Goal: Task Accomplishment & Management: Manage account settings

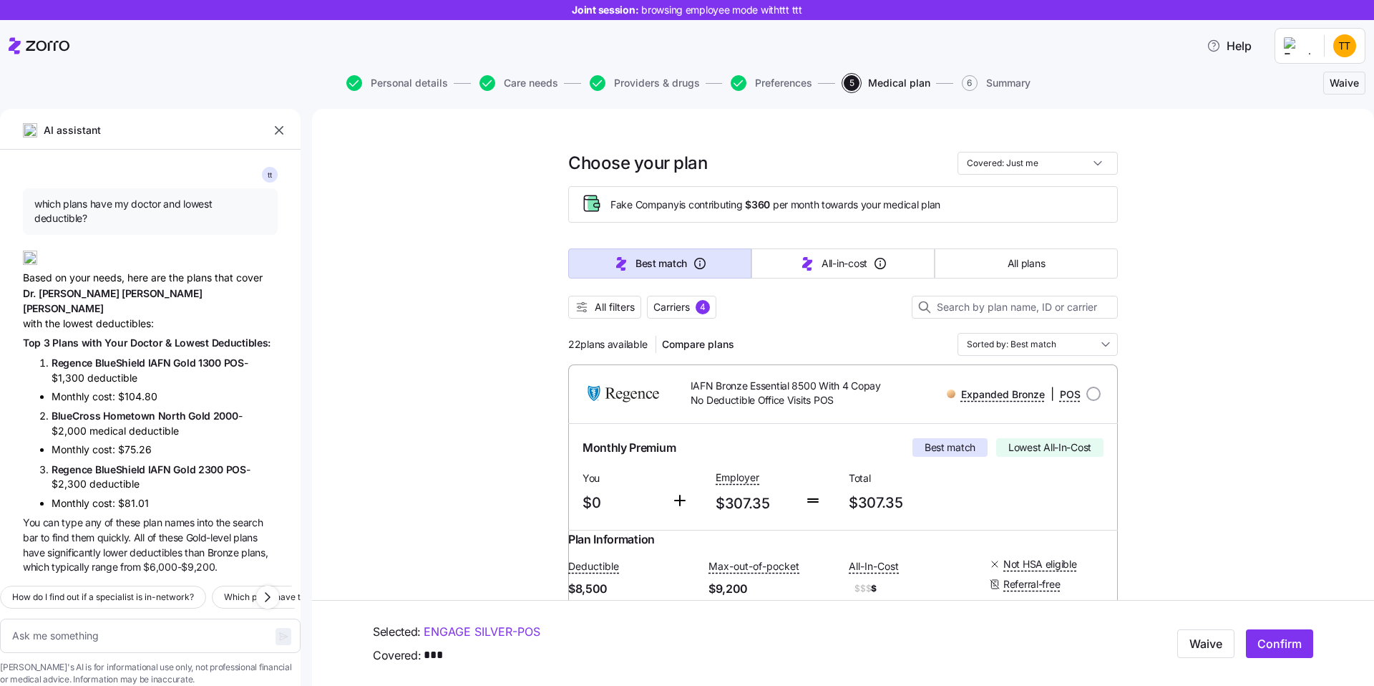
scroll to position [2143, 0]
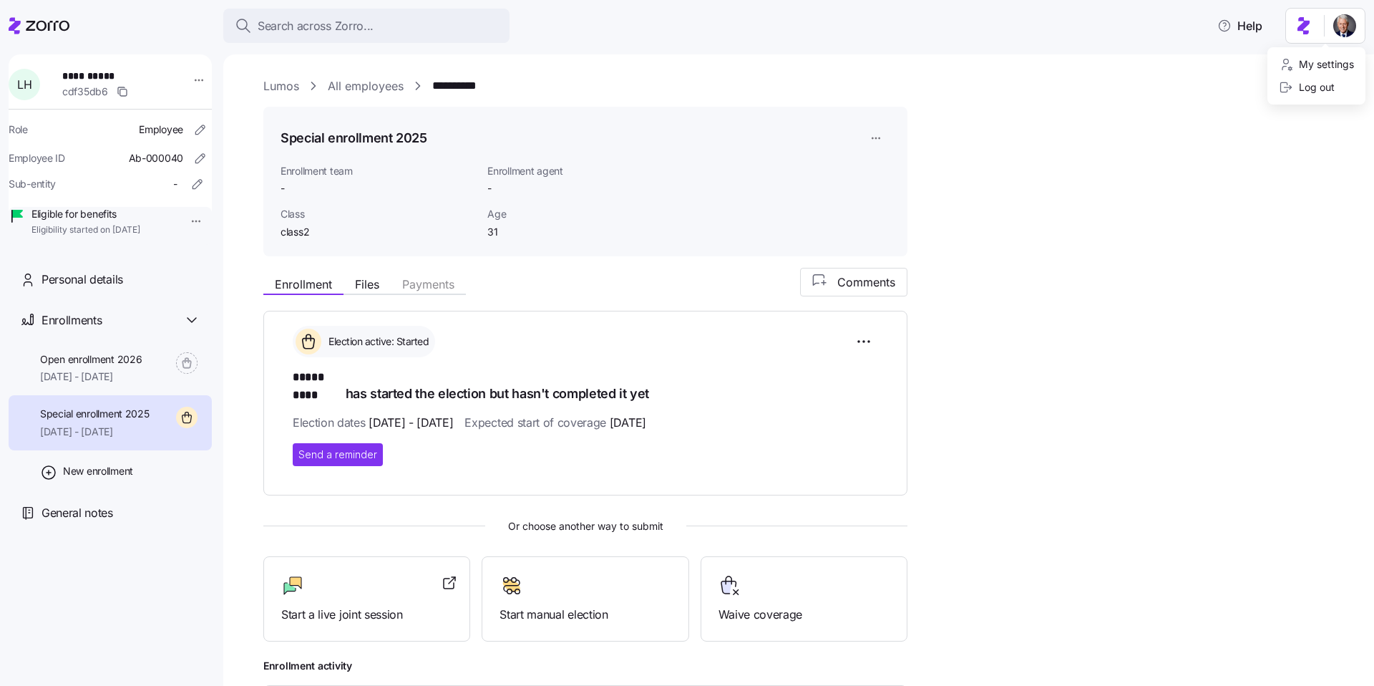
click at [1342, 24] on html "**********" at bounding box center [687, 338] width 1374 height 677
click at [1078, 86] on html "**********" at bounding box center [687, 338] width 1374 height 677
click at [291, 22] on span "Search across Zorro..." at bounding box center [316, 26] width 116 height 18
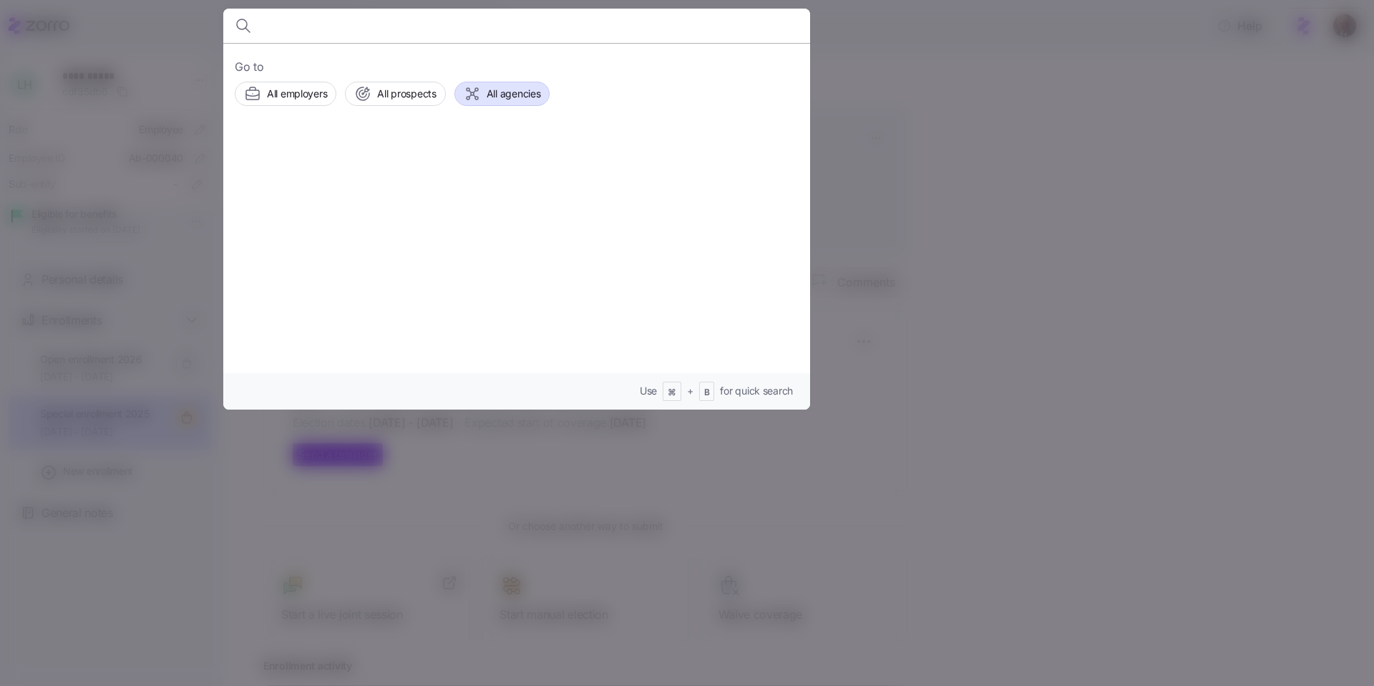
click at [493, 96] on span "All agencies" at bounding box center [514, 94] width 54 height 14
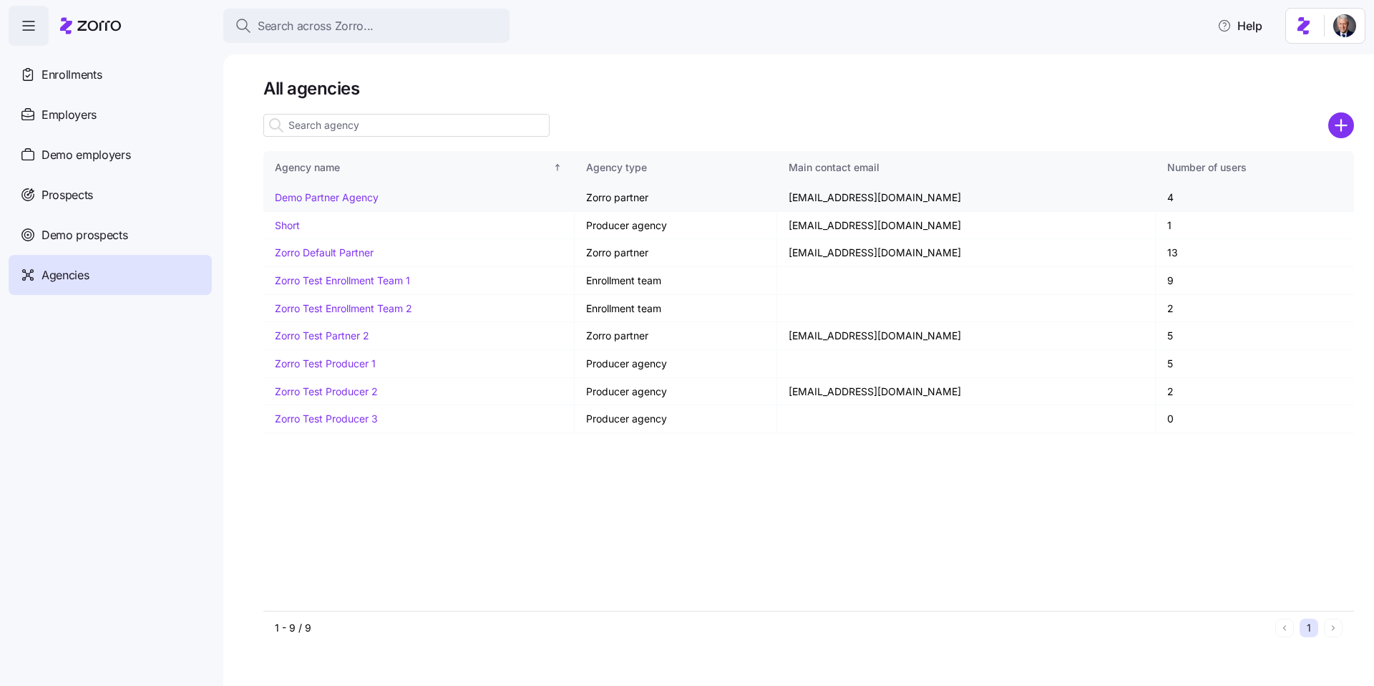
click at [300, 199] on link "Demo Partner Agency" at bounding box center [327, 197] width 104 height 12
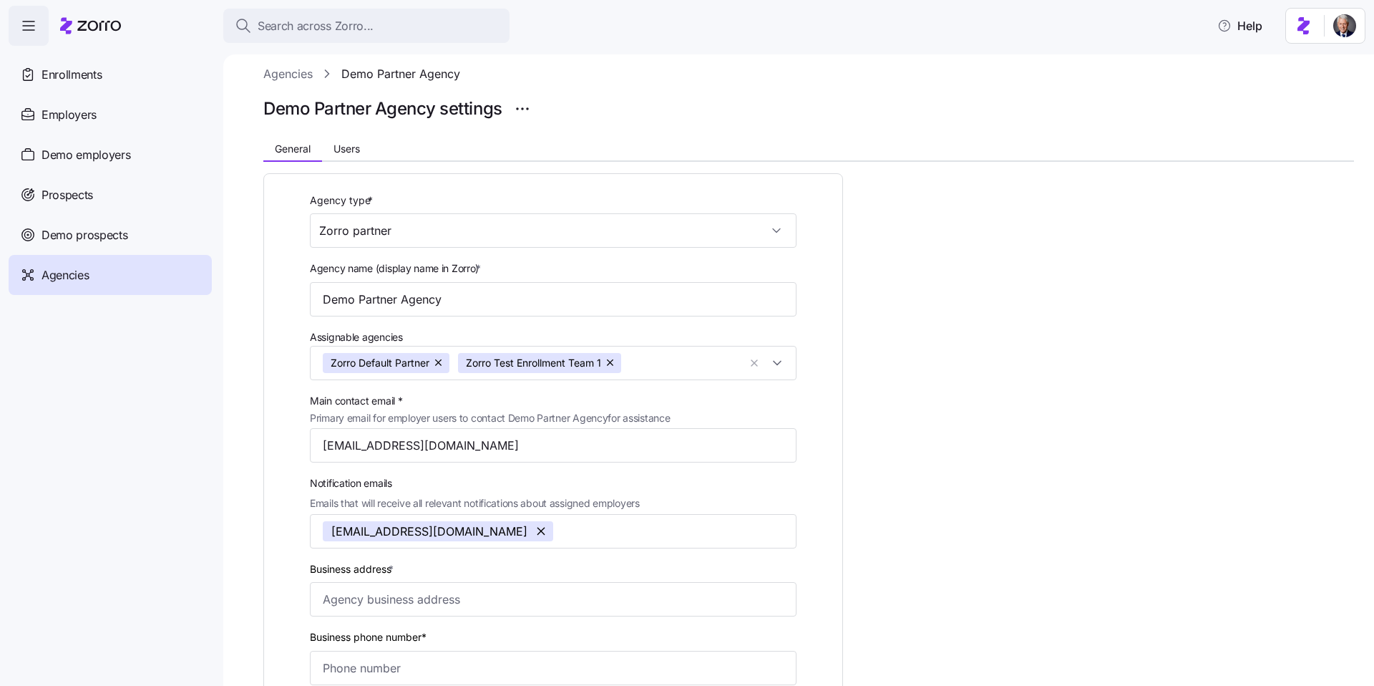
scroll to position [11, 0]
click at [396, 110] on h1 "Demo Partner Agency settings" at bounding box center [382, 110] width 239 height 22
click at [349, 110] on h1 "Demo Partner Agency settings" at bounding box center [382, 110] width 239 height 22
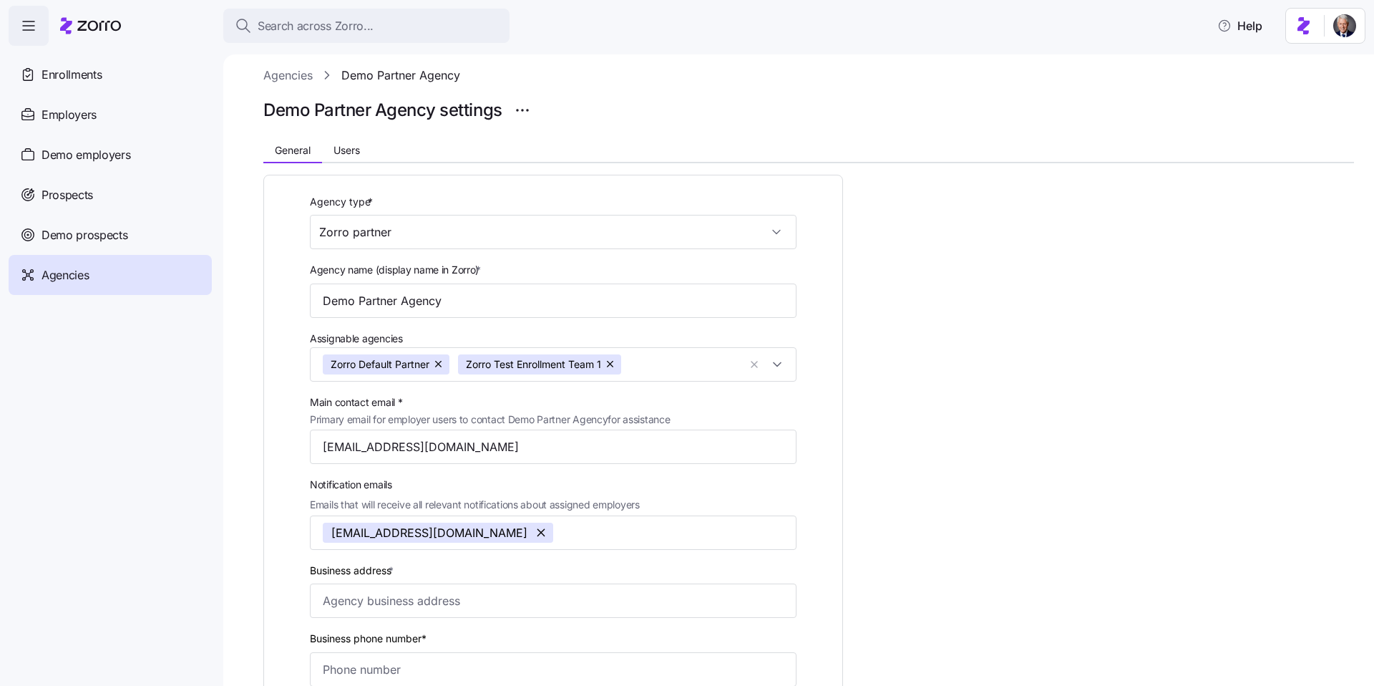
click at [349, 110] on h1 "Demo Partner Agency settings" at bounding box center [382, 110] width 239 height 22
click at [421, 120] on h1 "Demo Partner Agency settings" at bounding box center [382, 110] width 239 height 22
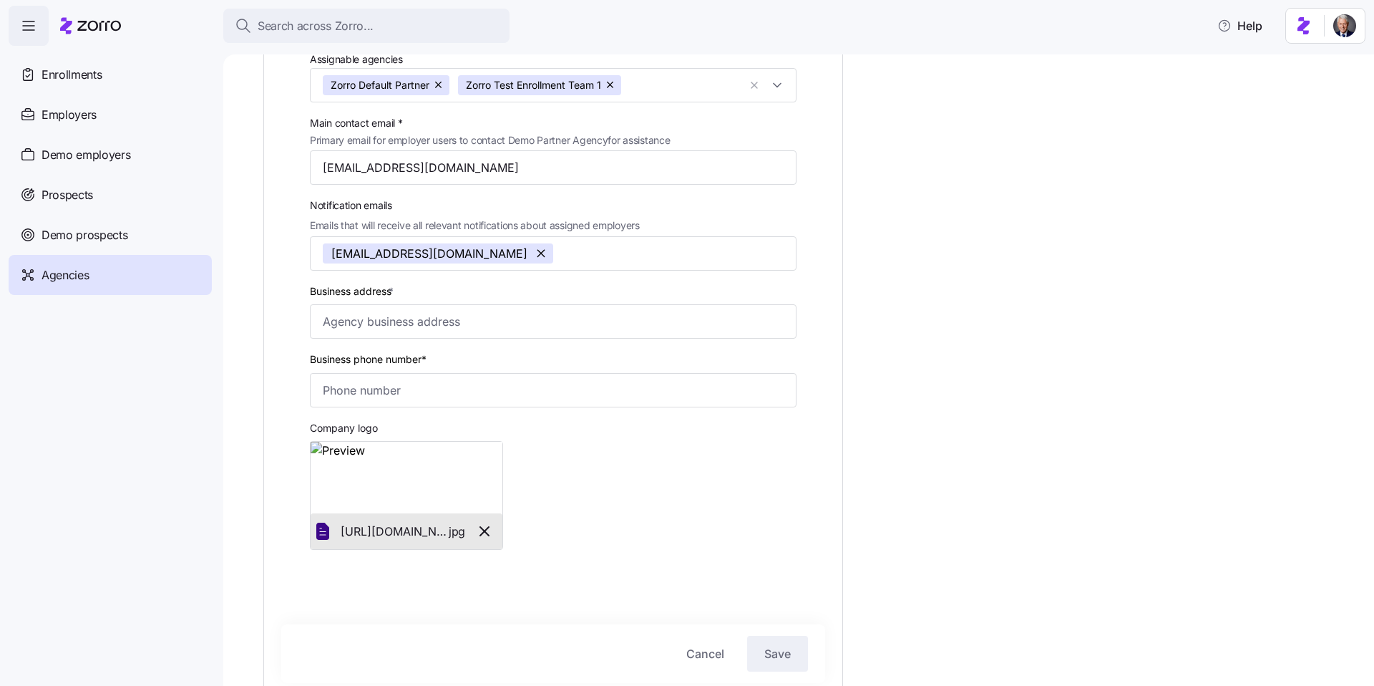
scroll to position [162, 0]
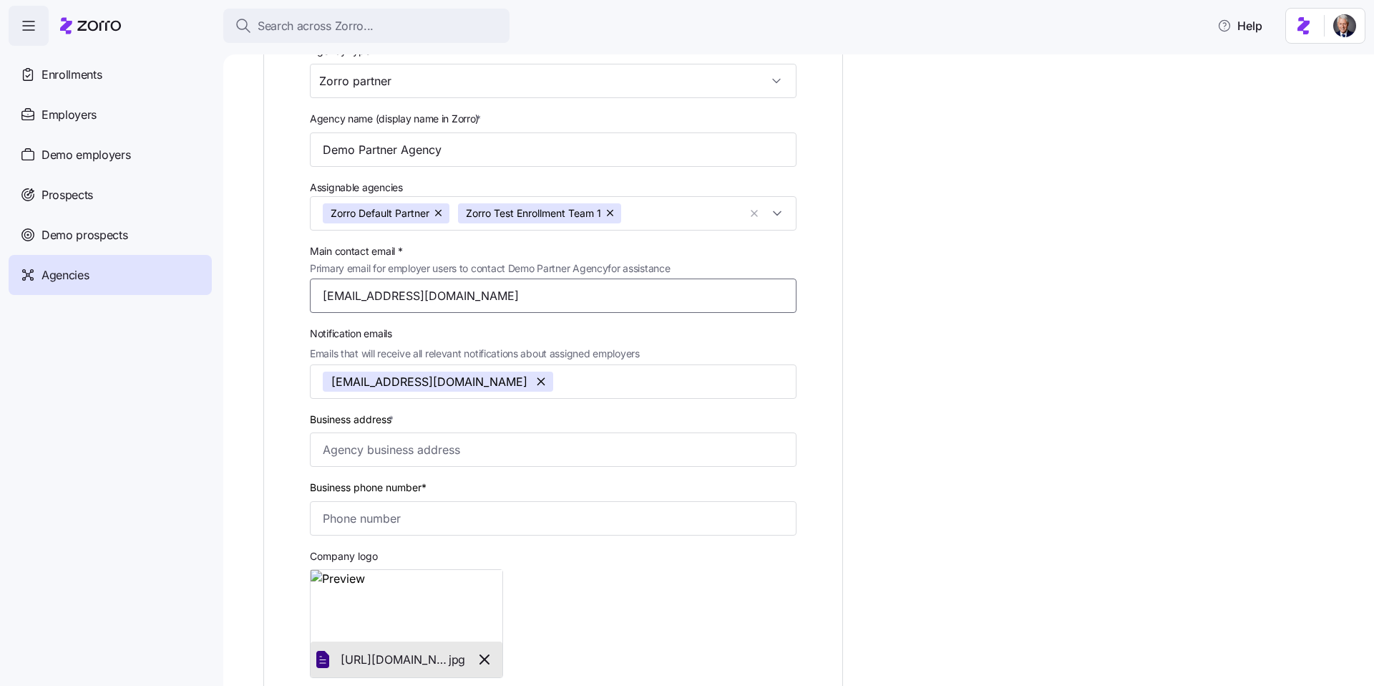
click at [438, 296] on input "demopartner@myzorro.co" at bounding box center [553, 295] width 487 height 34
click at [472, 298] on input "demopartner@myzorro.co" at bounding box center [553, 295] width 487 height 34
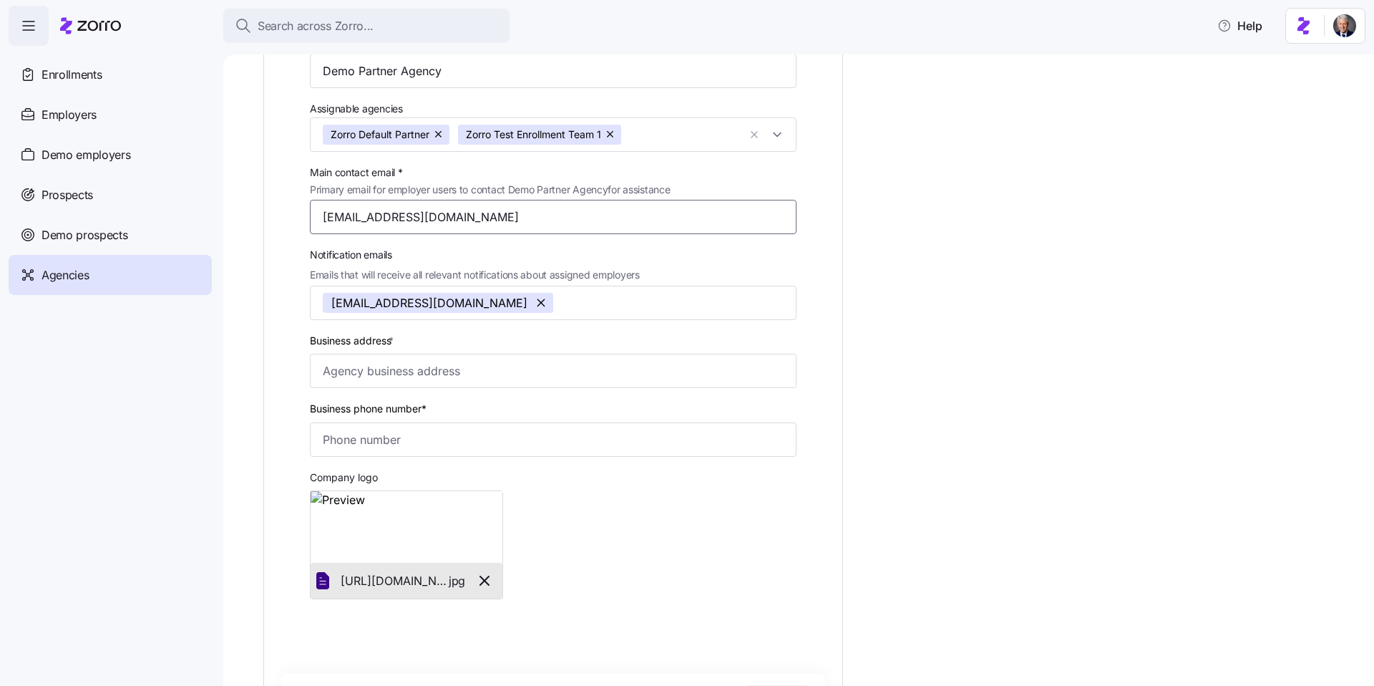
scroll to position [249, 0]
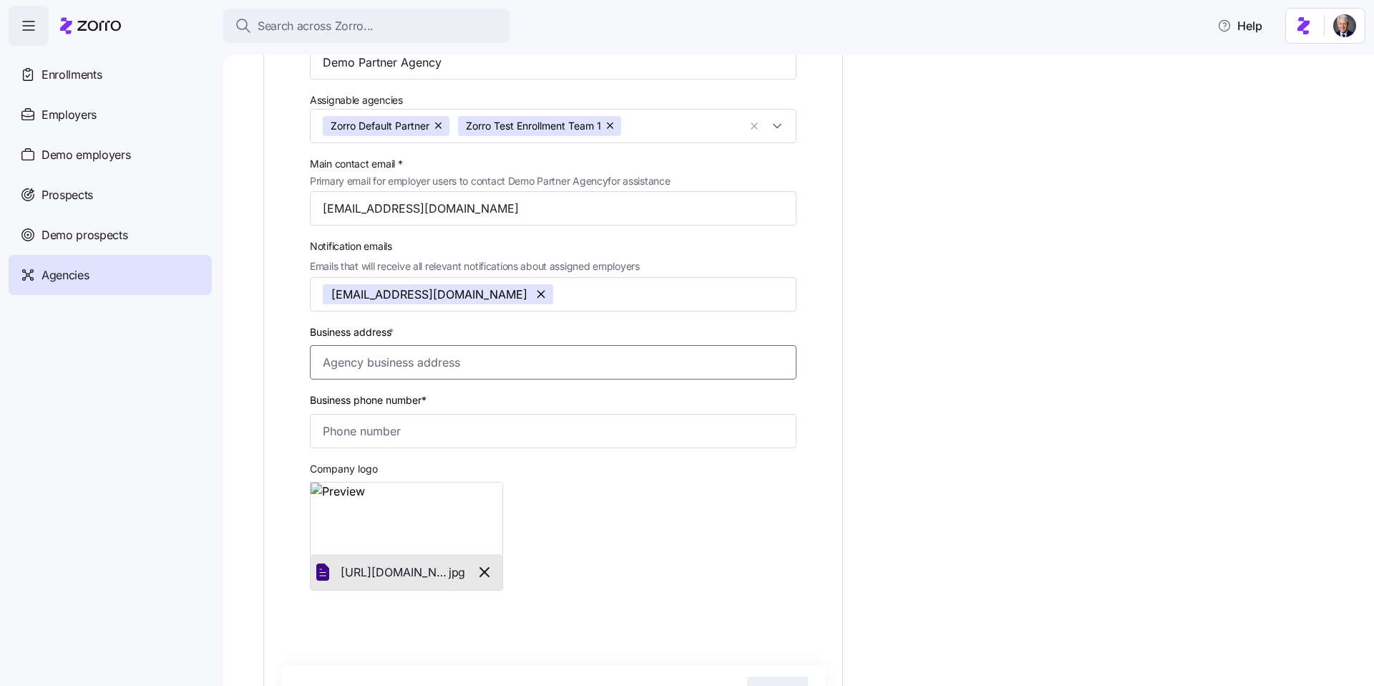
click at [414, 364] on input "Business address *" at bounding box center [553, 362] width 487 height 34
click at [968, 374] on div "Agency type * Zorro partner Agency name (display name in Zorro) * Demo Partner …" at bounding box center [808, 368] width 1091 height 886
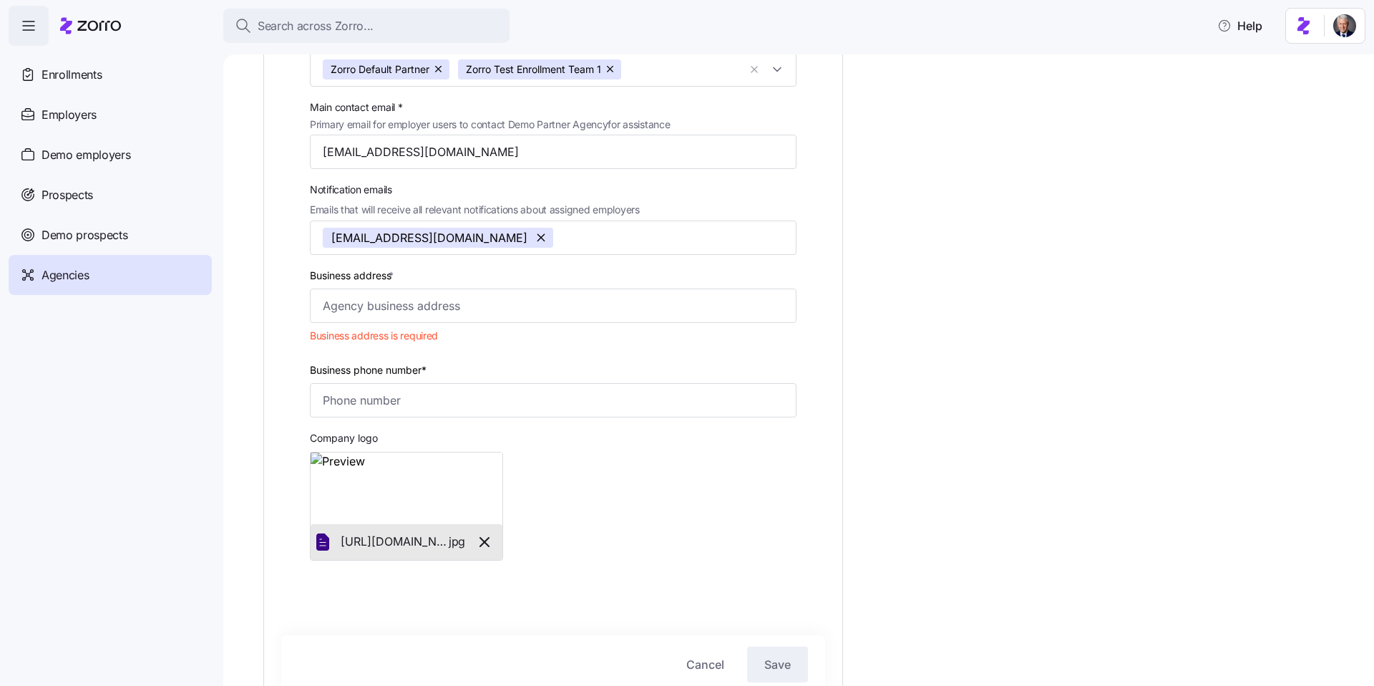
scroll to position [294, 0]
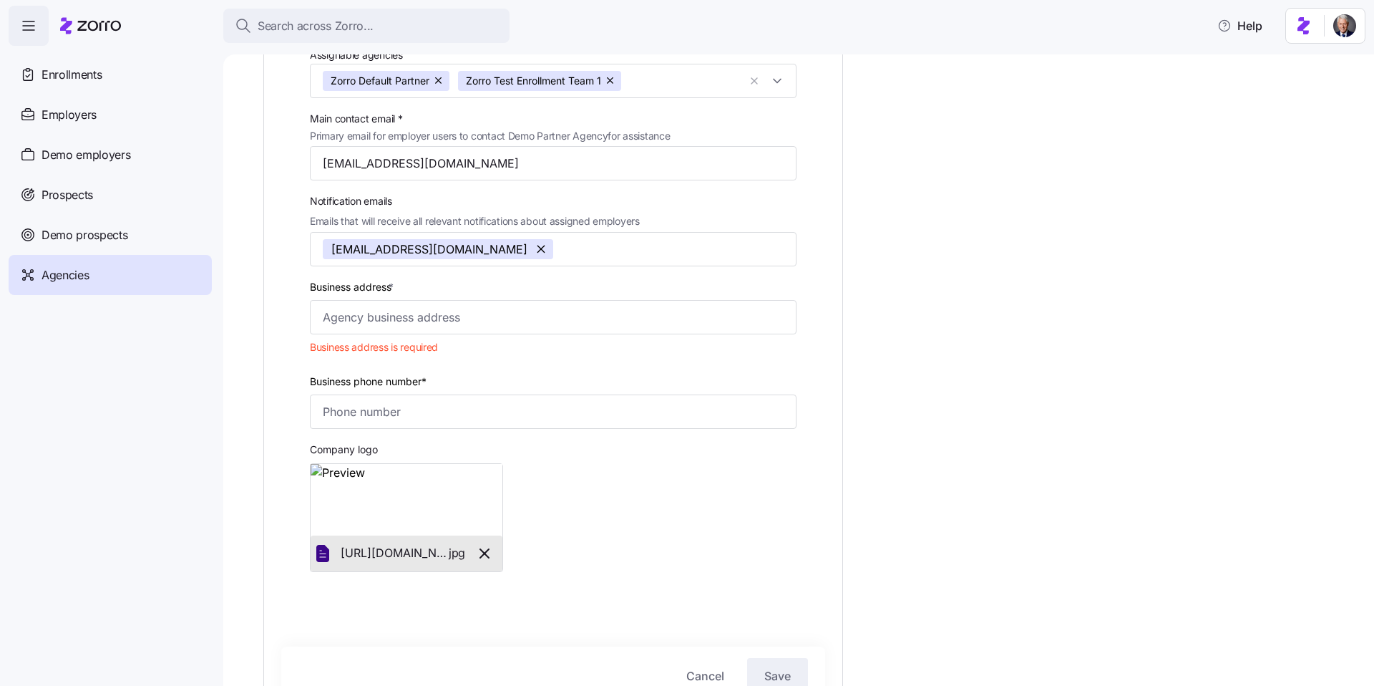
click at [895, 512] on div "Agency type * Zorro partner Agency name (display name in Zorro) * Demo Partner …" at bounding box center [808, 336] width 1091 height 912
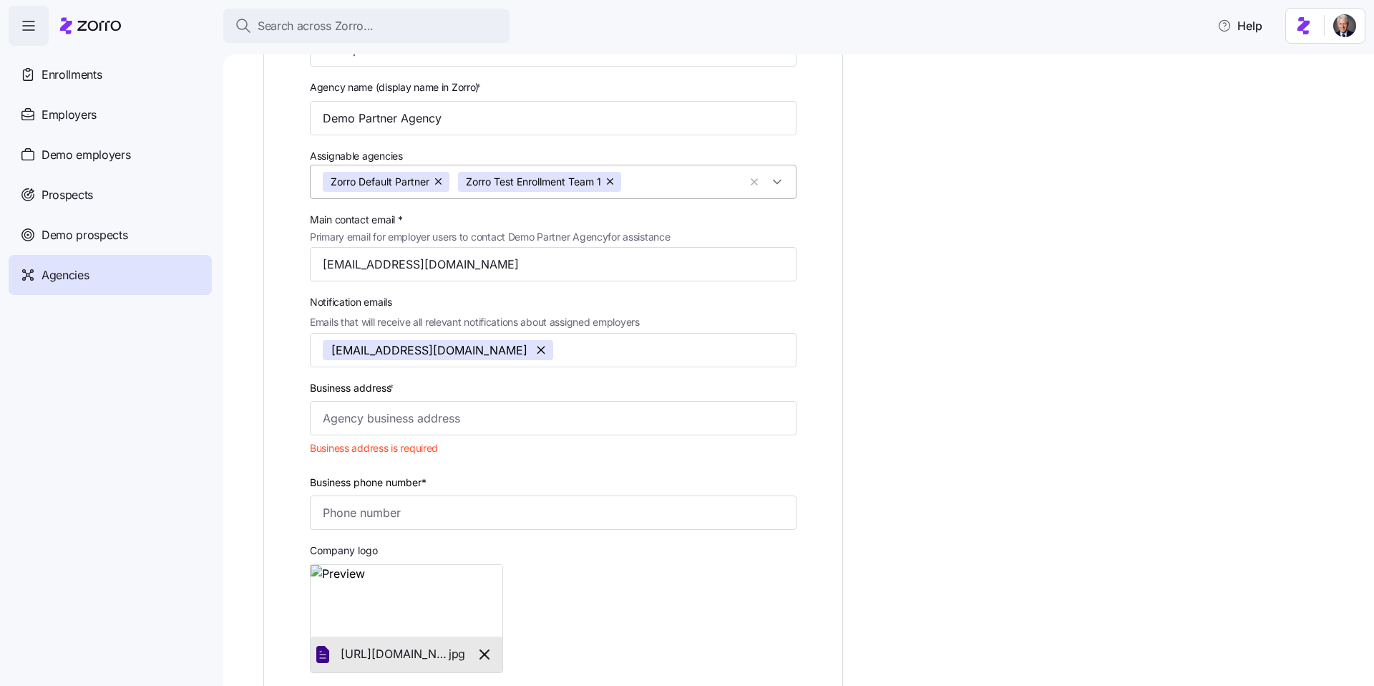
scroll to position [7, 0]
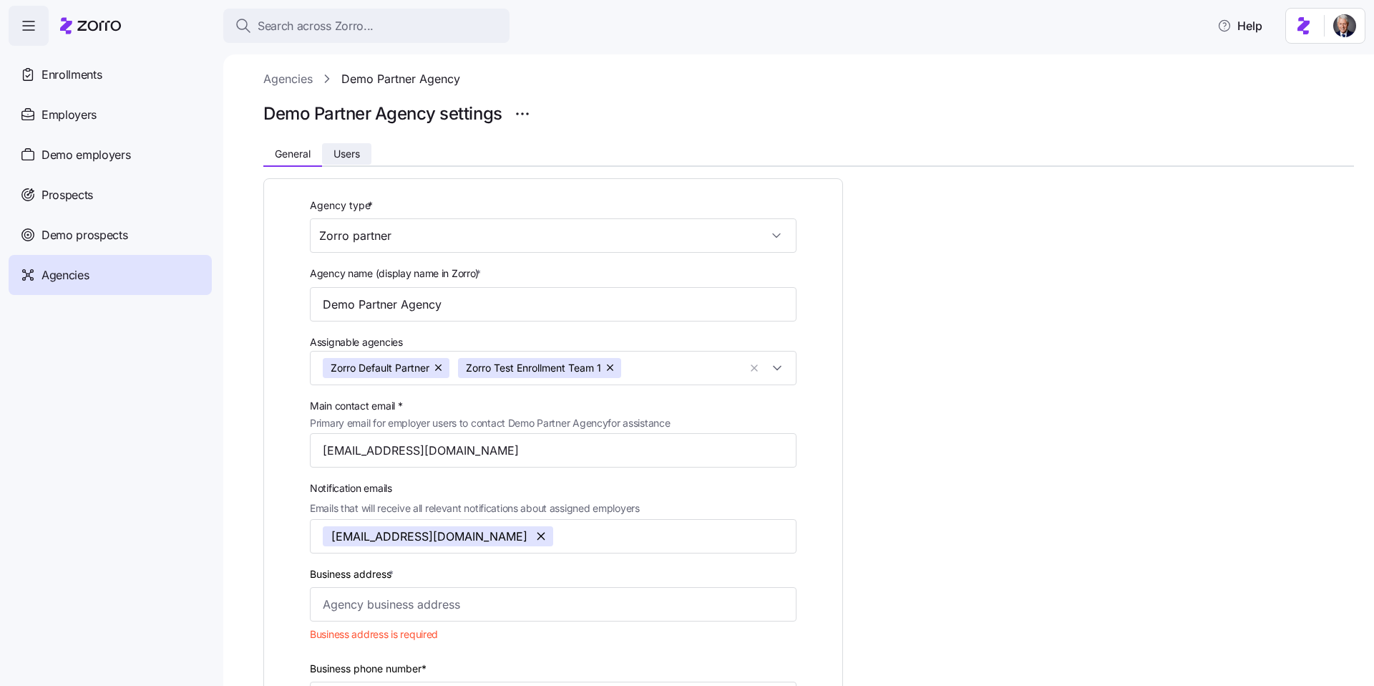
click at [342, 152] on span "Users" at bounding box center [347, 154] width 26 height 10
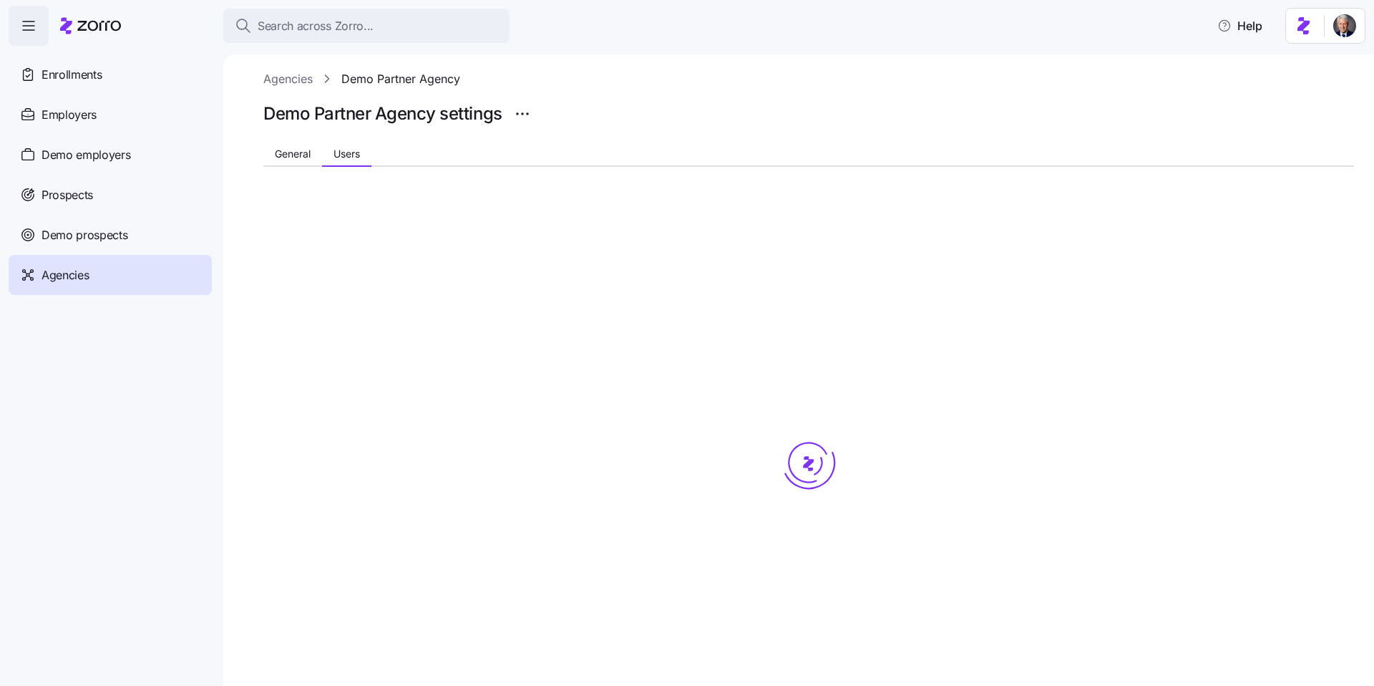
scroll to position [0, 0]
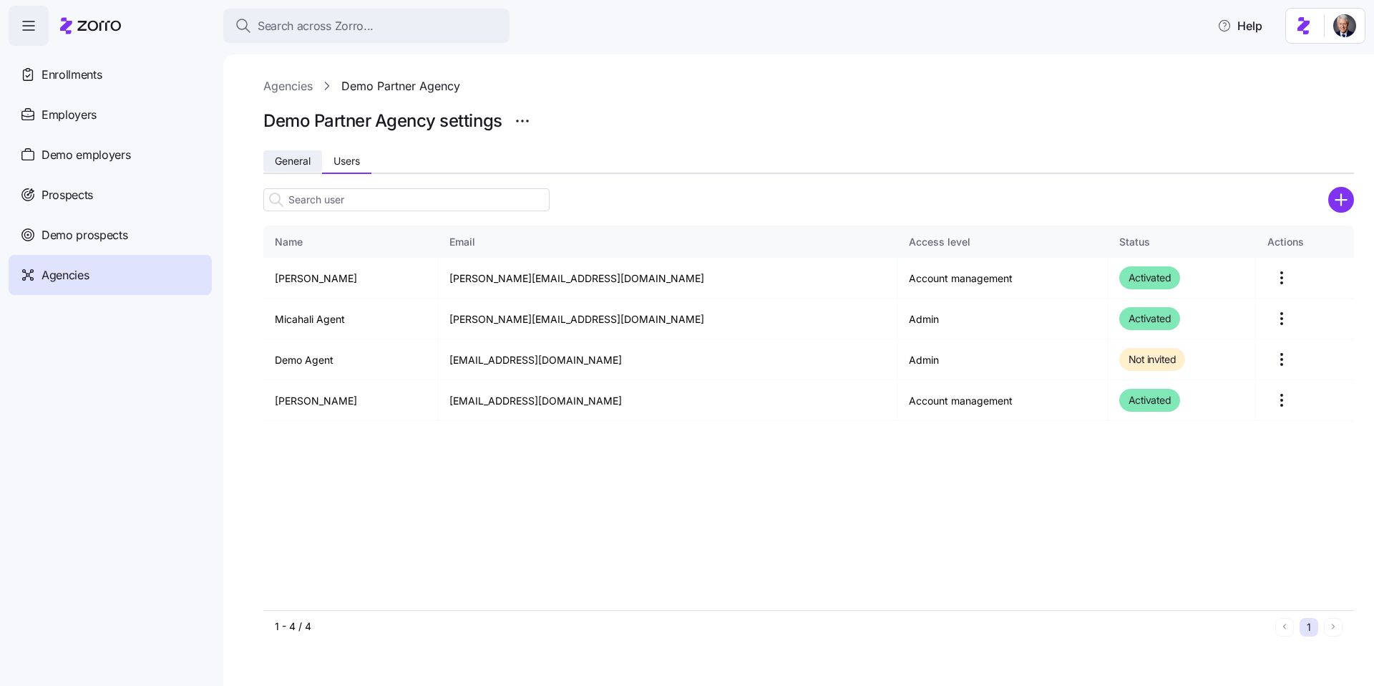
click at [305, 166] on span "General" at bounding box center [293, 161] width 36 height 10
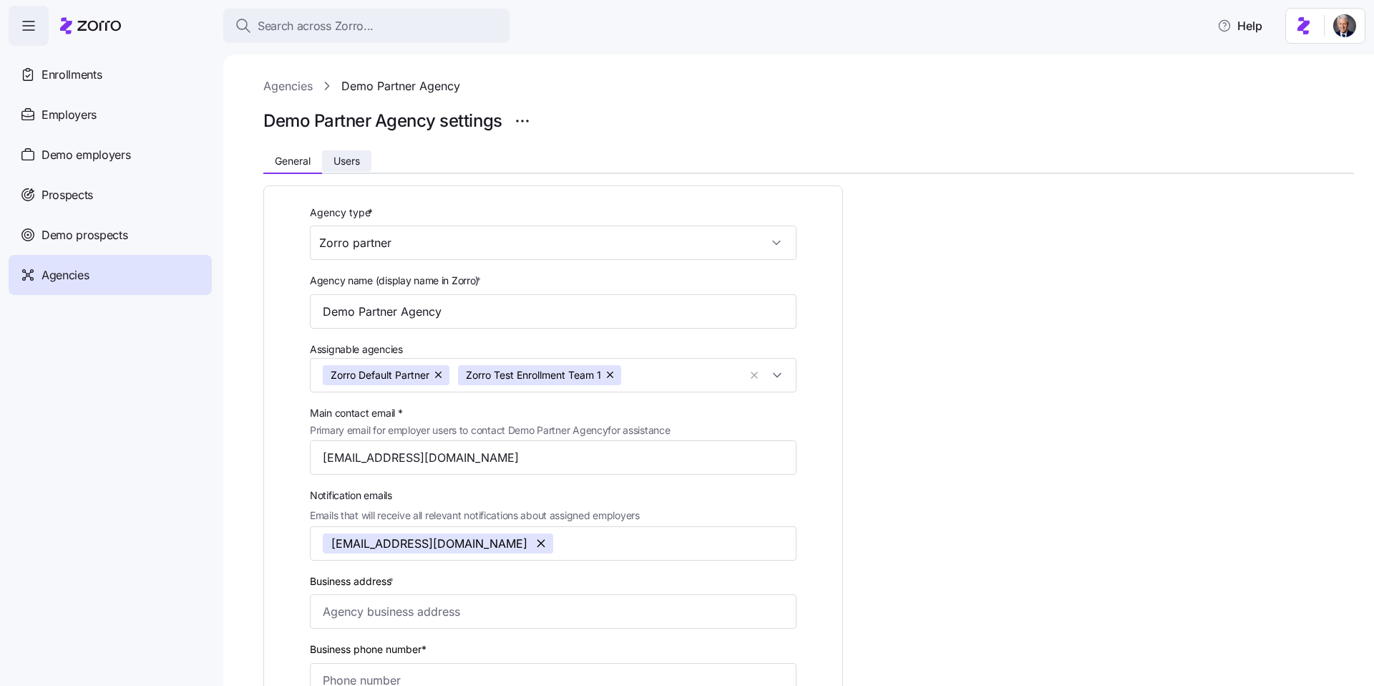
click at [349, 167] on button "Users" at bounding box center [346, 160] width 49 height 21
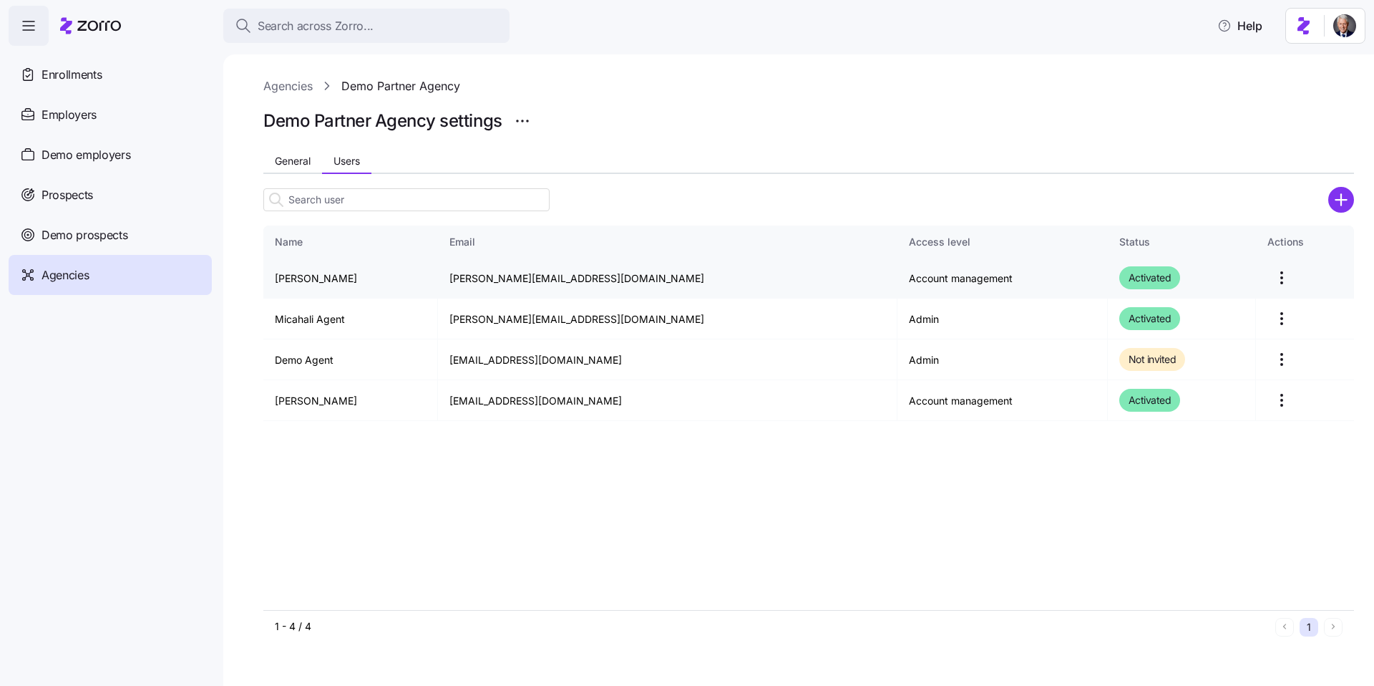
click at [1259, 276] on html "Search across Zorro... Help Enrollments Employers Demo employers Prospects Demo…" at bounding box center [687, 338] width 1374 height 677
click at [1219, 305] on div "Edit" at bounding box center [1202, 312] width 132 height 23
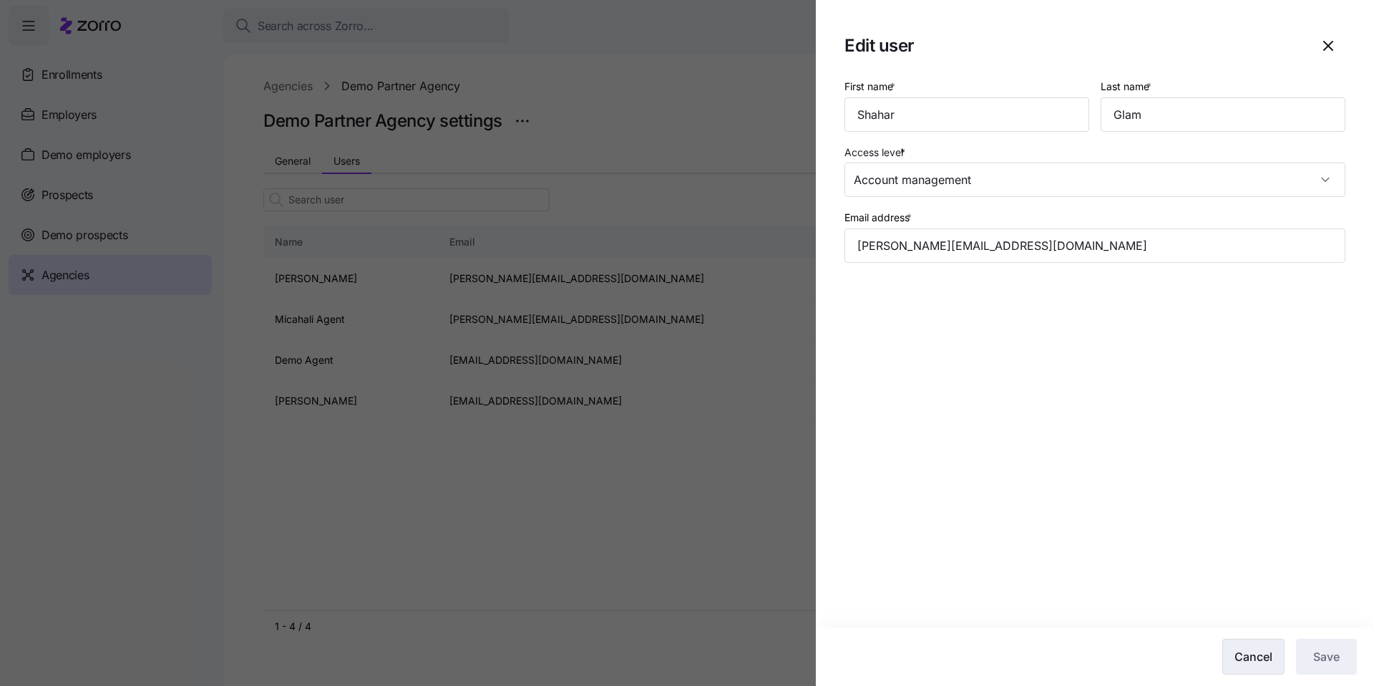
click at [1248, 648] on button "Cancel" at bounding box center [1253, 656] width 62 height 36
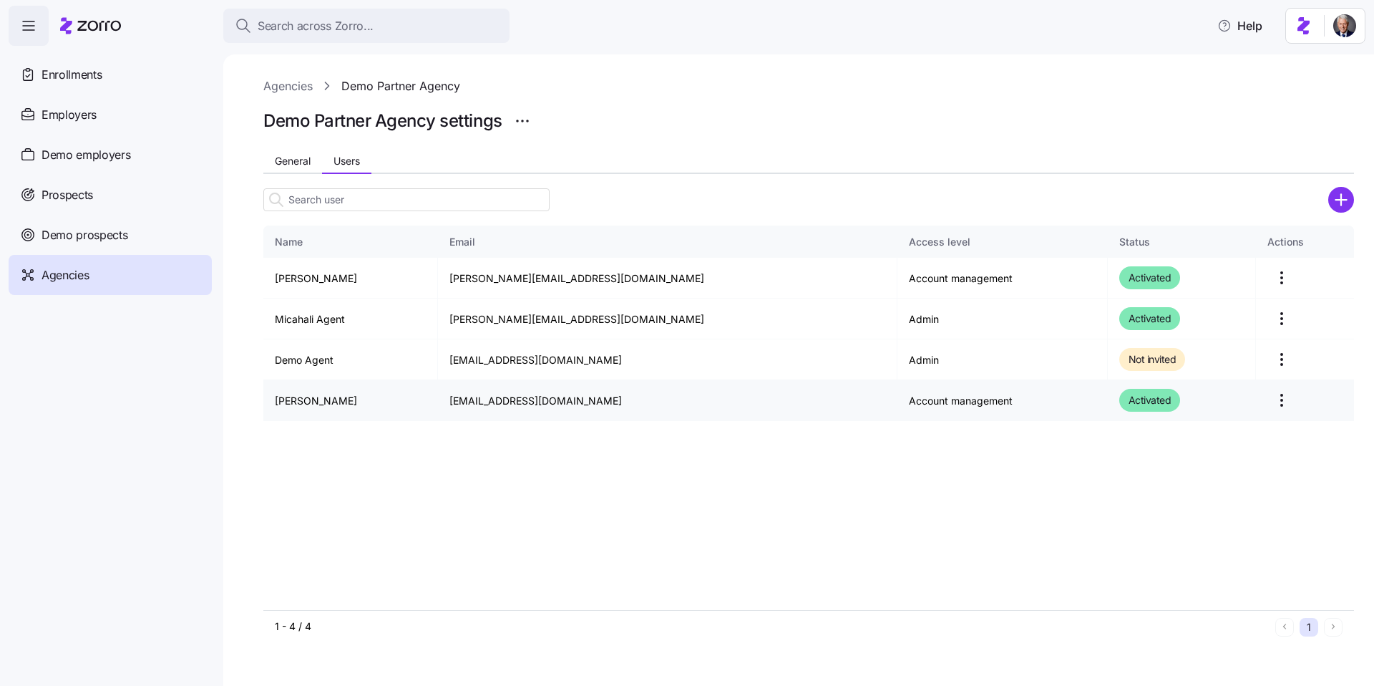
click at [1262, 401] on html "Search across Zorro... Help Enrollments Employers Demo employers Prospects Demo…" at bounding box center [687, 338] width 1374 height 677
click at [1208, 432] on div "Edit" at bounding box center [1202, 435] width 132 height 23
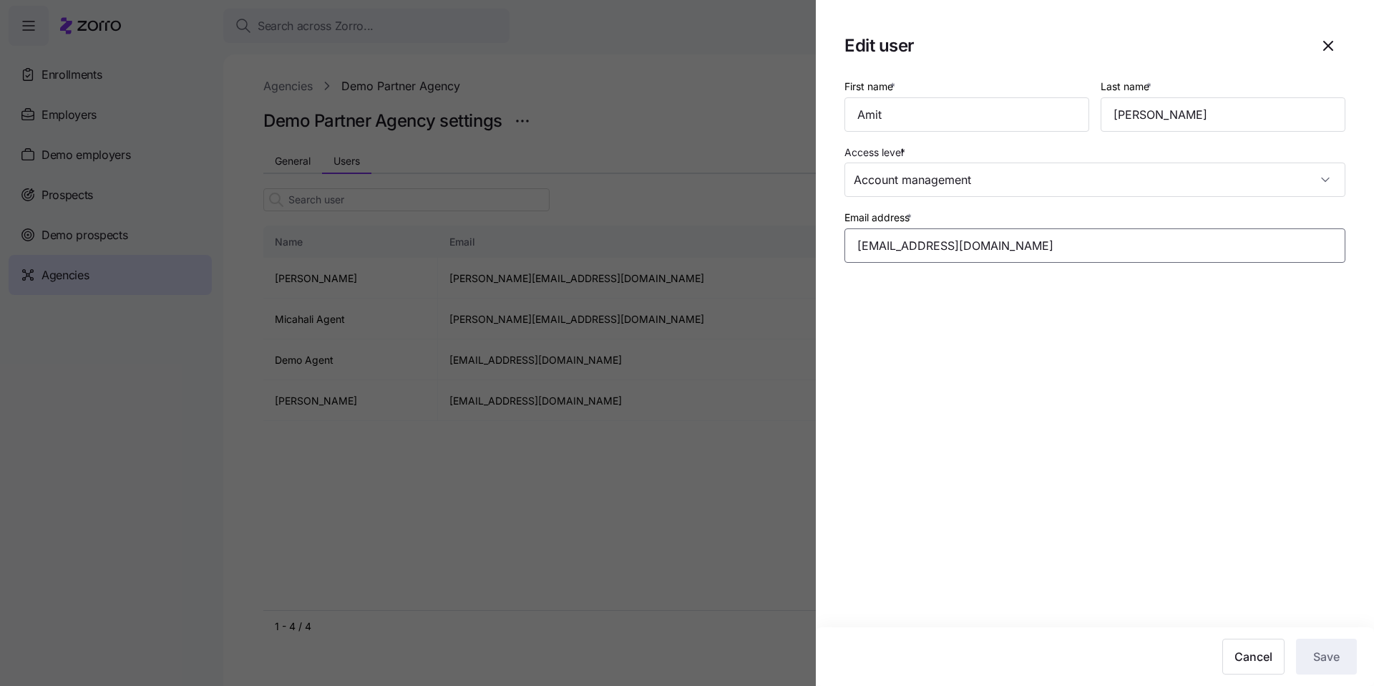
click at [922, 248] on input "amit.s+0915@myzorro.co" at bounding box center [1095, 245] width 501 height 34
type input "amit.s+09156@myzorro.co"
click at [1342, 654] on button "Save" at bounding box center [1326, 656] width 61 height 36
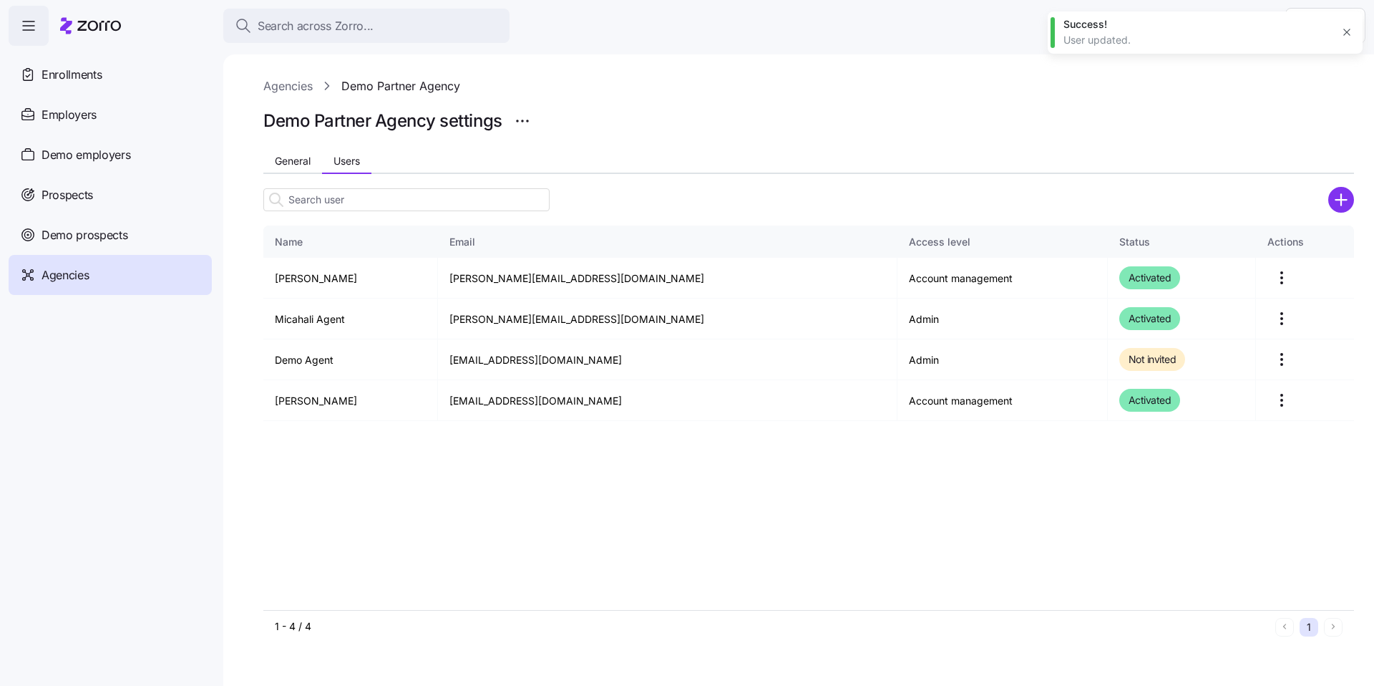
click at [1342, 30] on icon "button" at bounding box center [1346, 31] width 11 height 11
click at [1259, 397] on html "Search across Zorro... Help Enrollments Employers Demo employers Prospects Demo…" at bounding box center [687, 338] width 1374 height 677
click at [1049, 452] on html "Search across Zorro... Help Enrollments Employers Demo employers Prospects Demo…" at bounding box center [687, 338] width 1374 height 677
click at [1348, 205] on circle "add icon" at bounding box center [1342, 200] width 24 height 24
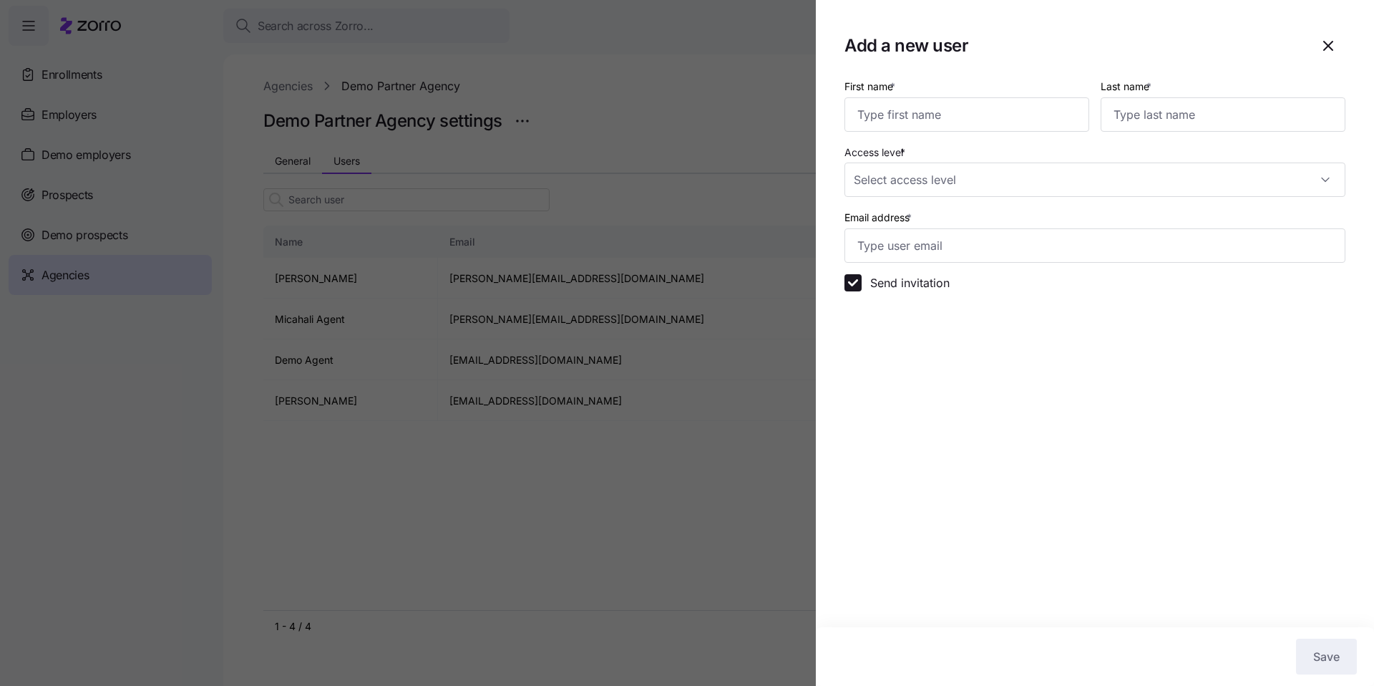
click at [696, 528] on div at bounding box center [687, 343] width 1374 height 686
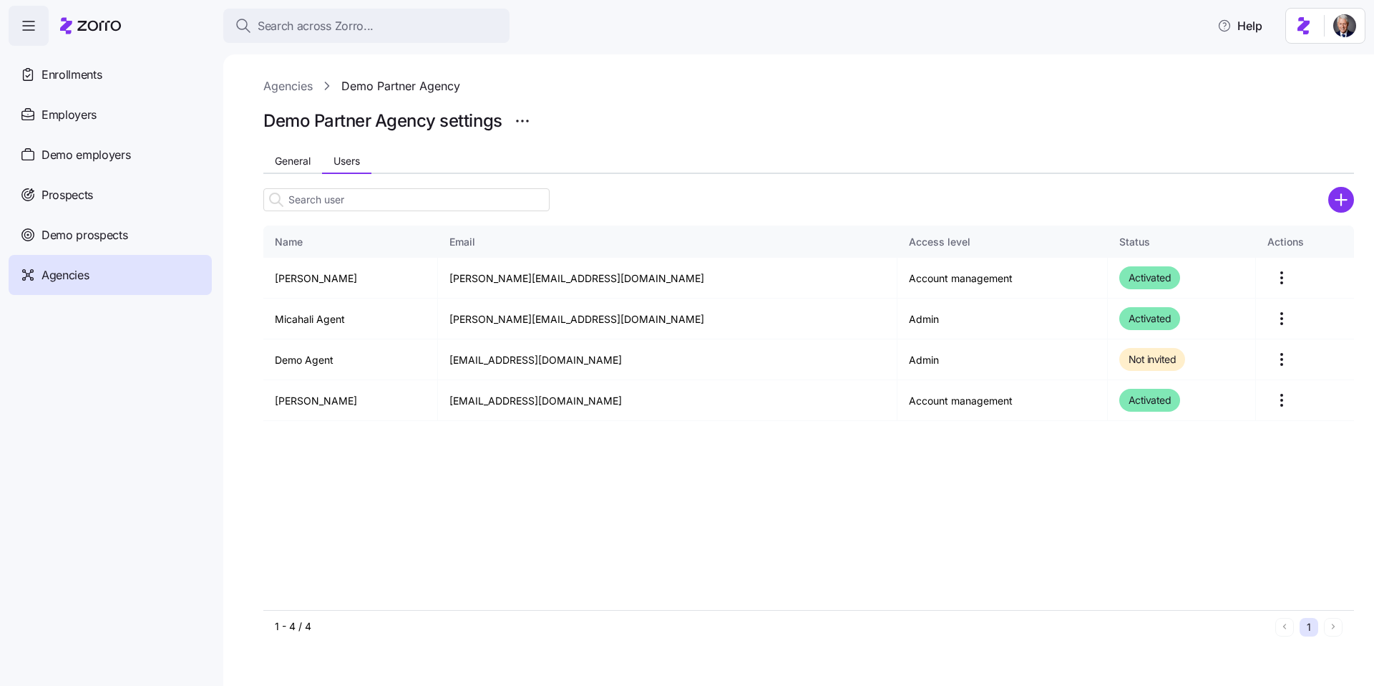
click at [1341, 200] on g "add icon" at bounding box center [1341, 199] width 11 height 11
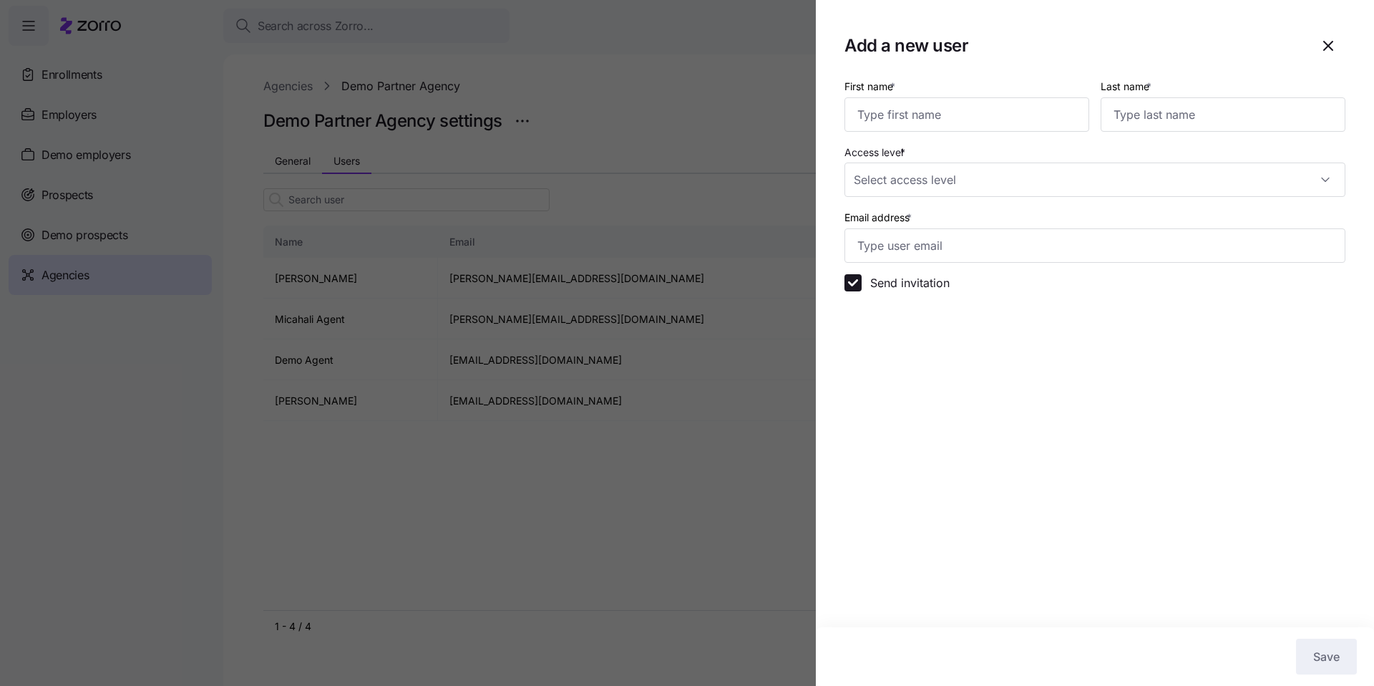
click at [668, 181] on div at bounding box center [687, 343] width 1374 height 686
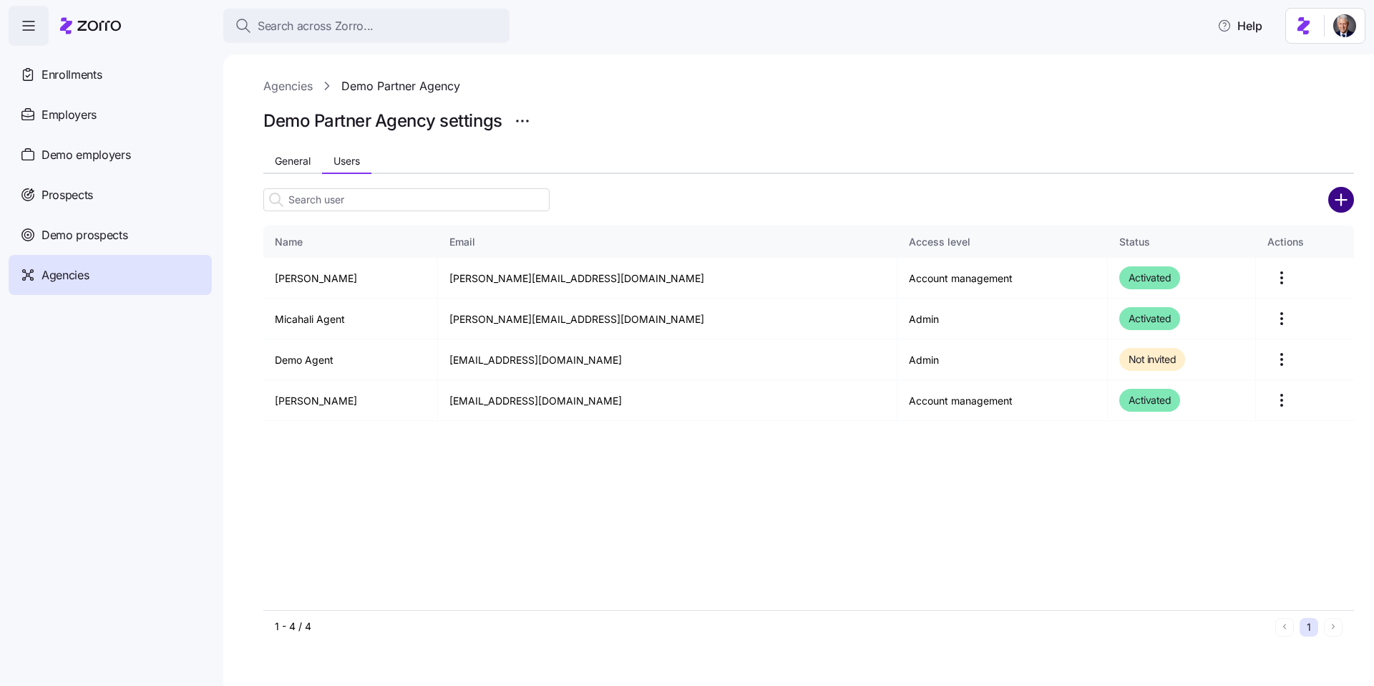
click at [1336, 205] on circle "add icon" at bounding box center [1342, 200] width 24 height 24
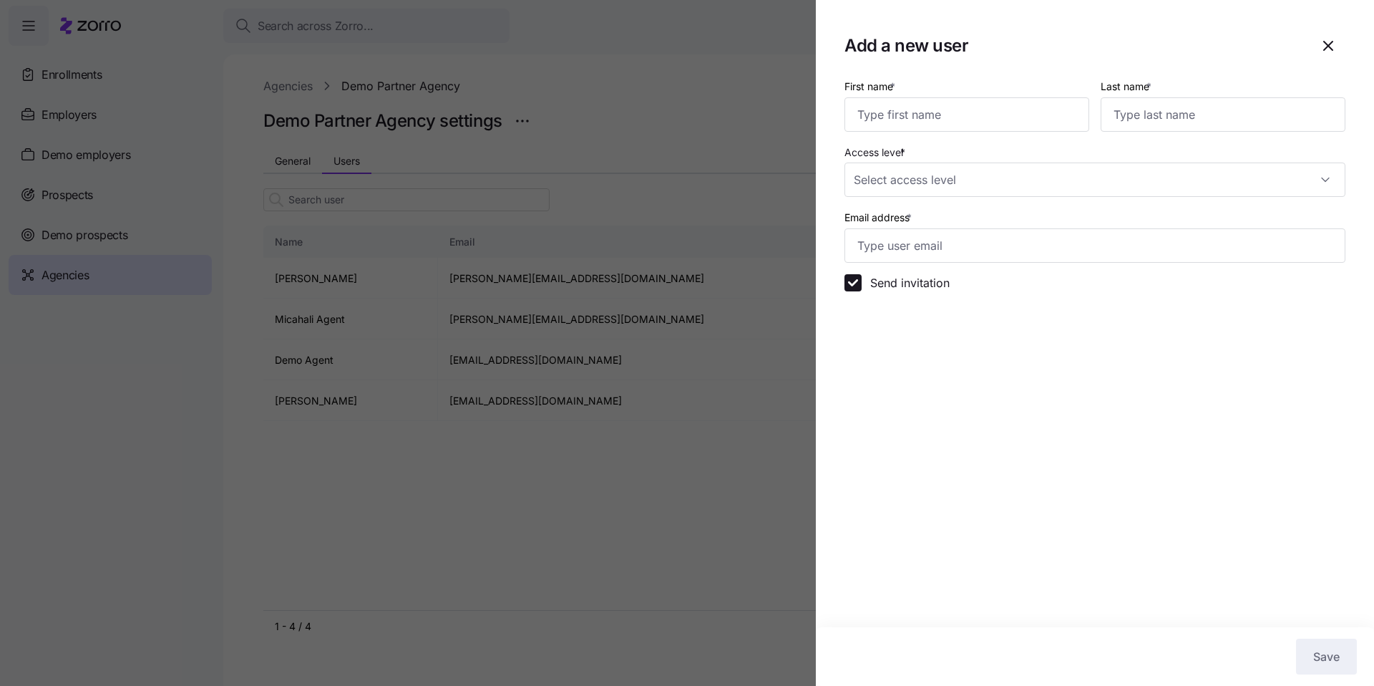
click at [763, 223] on div at bounding box center [687, 343] width 1374 height 686
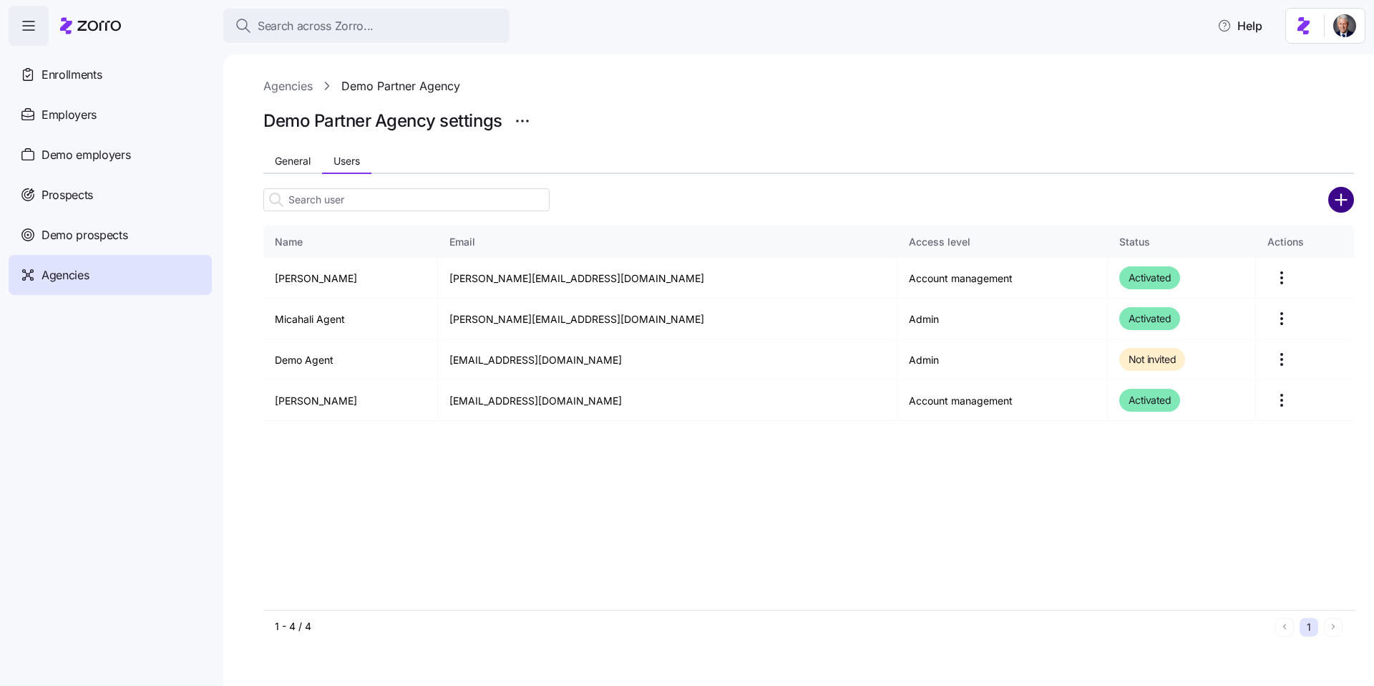
click at [1347, 204] on circle "add icon" at bounding box center [1342, 200] width 24 height 24
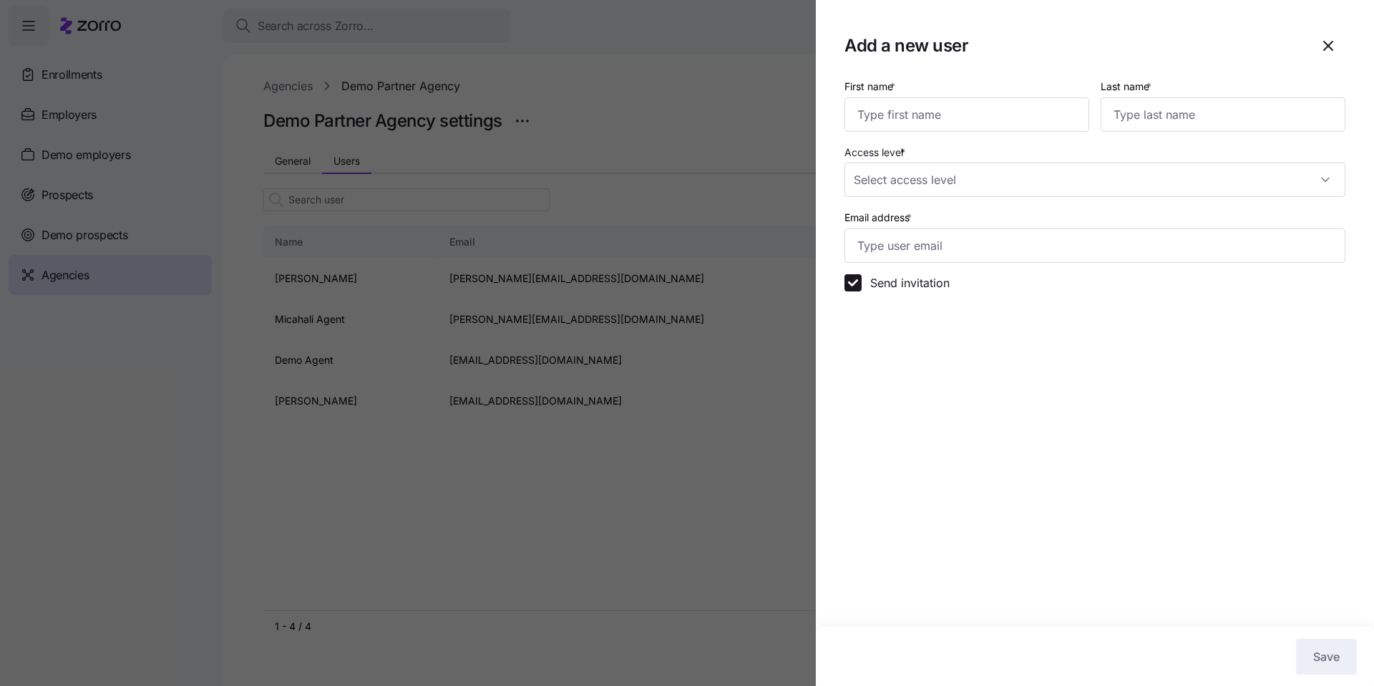
click at [704, 222] on div at bounding box center [687, 343] width 1374 height 686
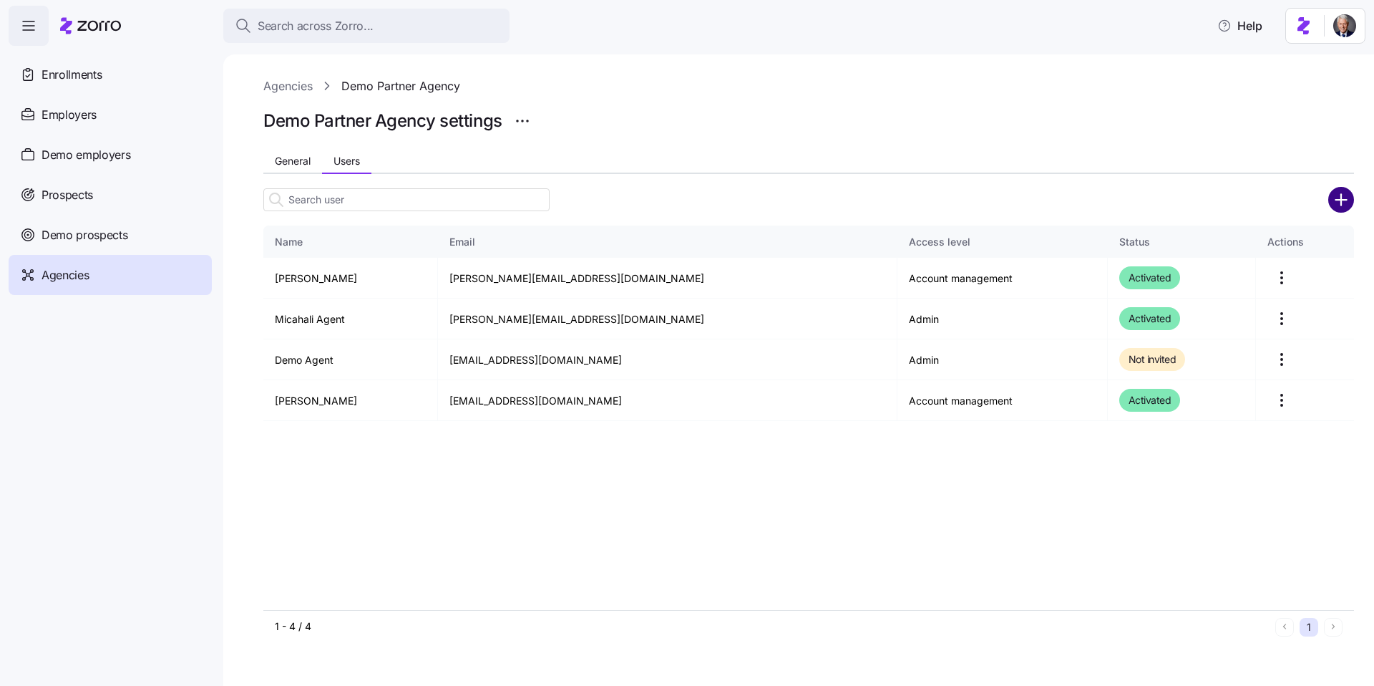
click at [1333, 206] on circle "add icon" at bounding box center [1342, 200] width 24 height 24
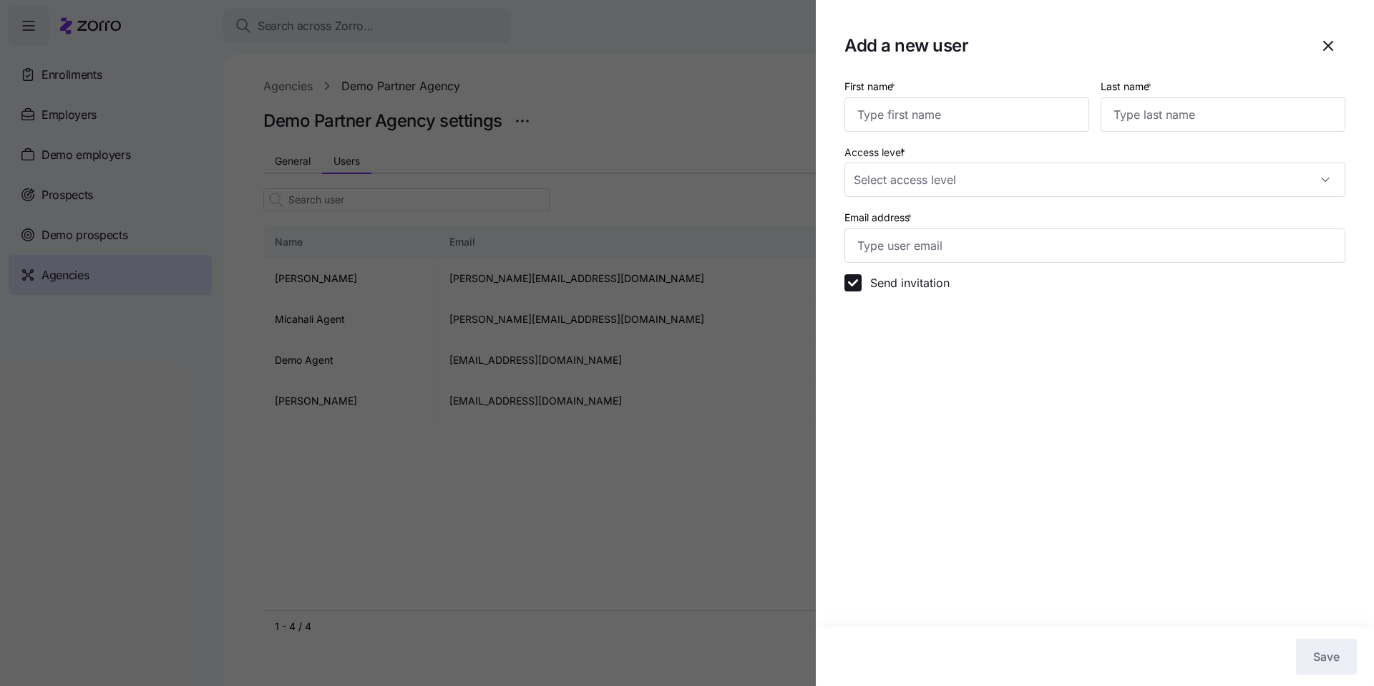
click at [679, 482] on div at bounding box center [687, 343] width 1374 height 686
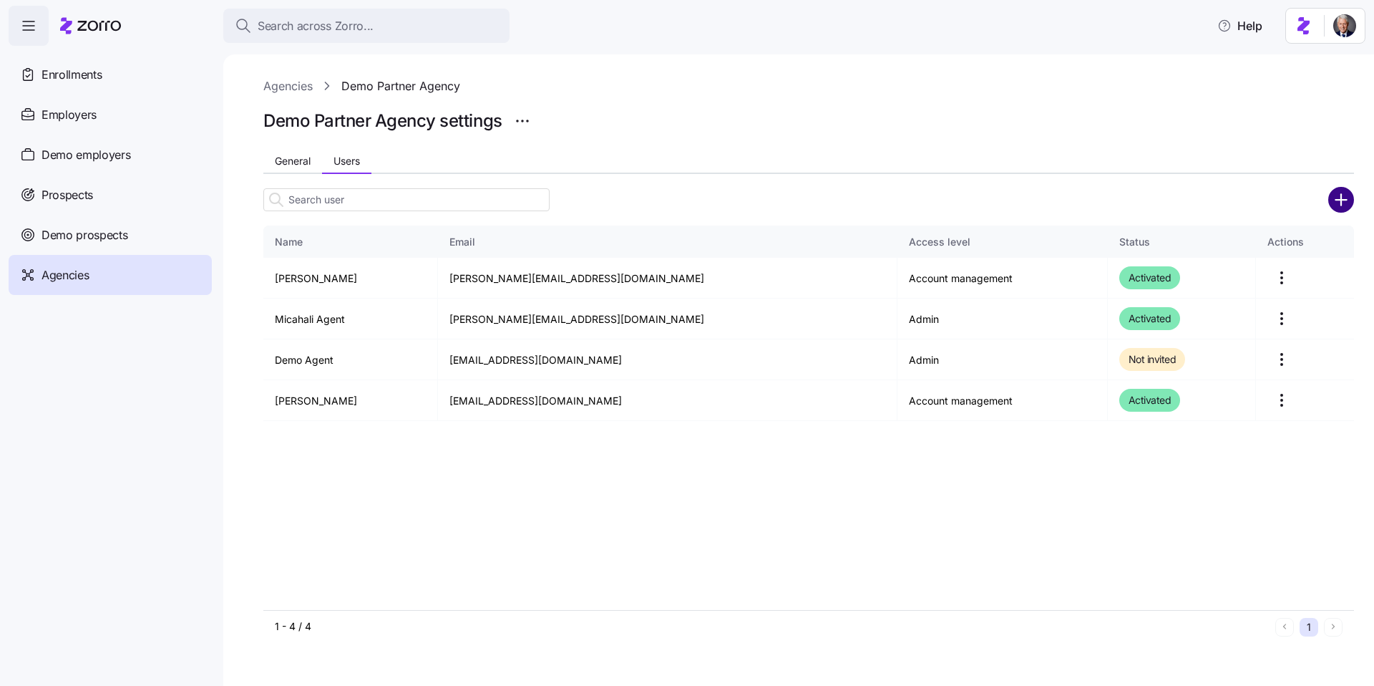
click at [1347, 203] on circle "add icon" at bounding box center [1342, 200] width 24 height 24
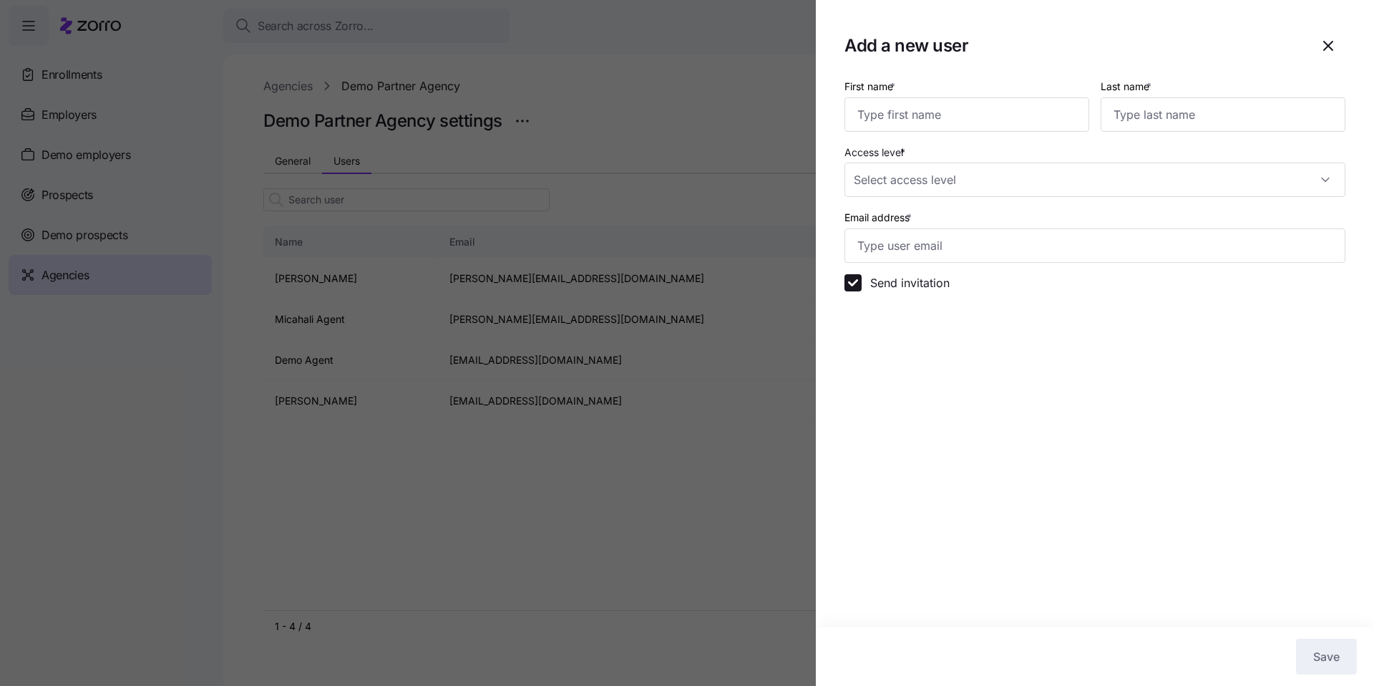
click at [616, 538] on div at bounding box center [687, 343] width 1374 height 686
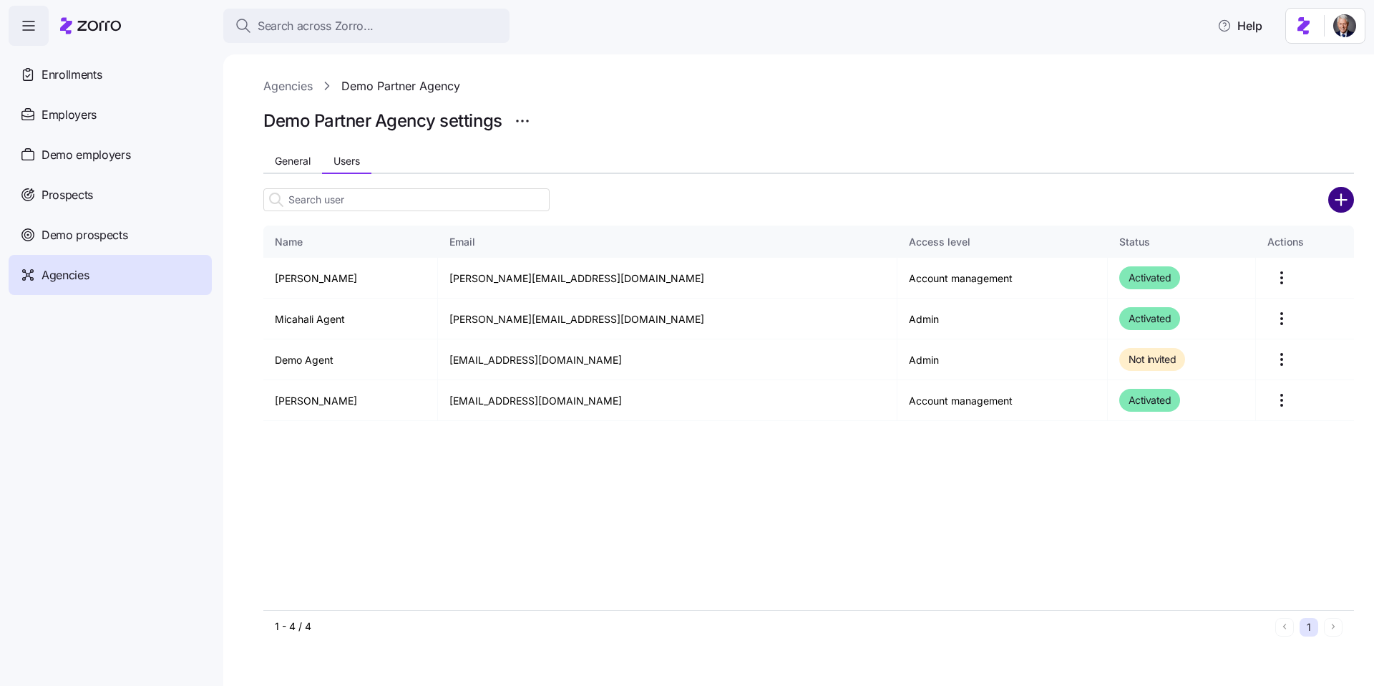
click at [1333, 203] on circle "add icon" at bounding box center [1342, 200] width 24 height 24
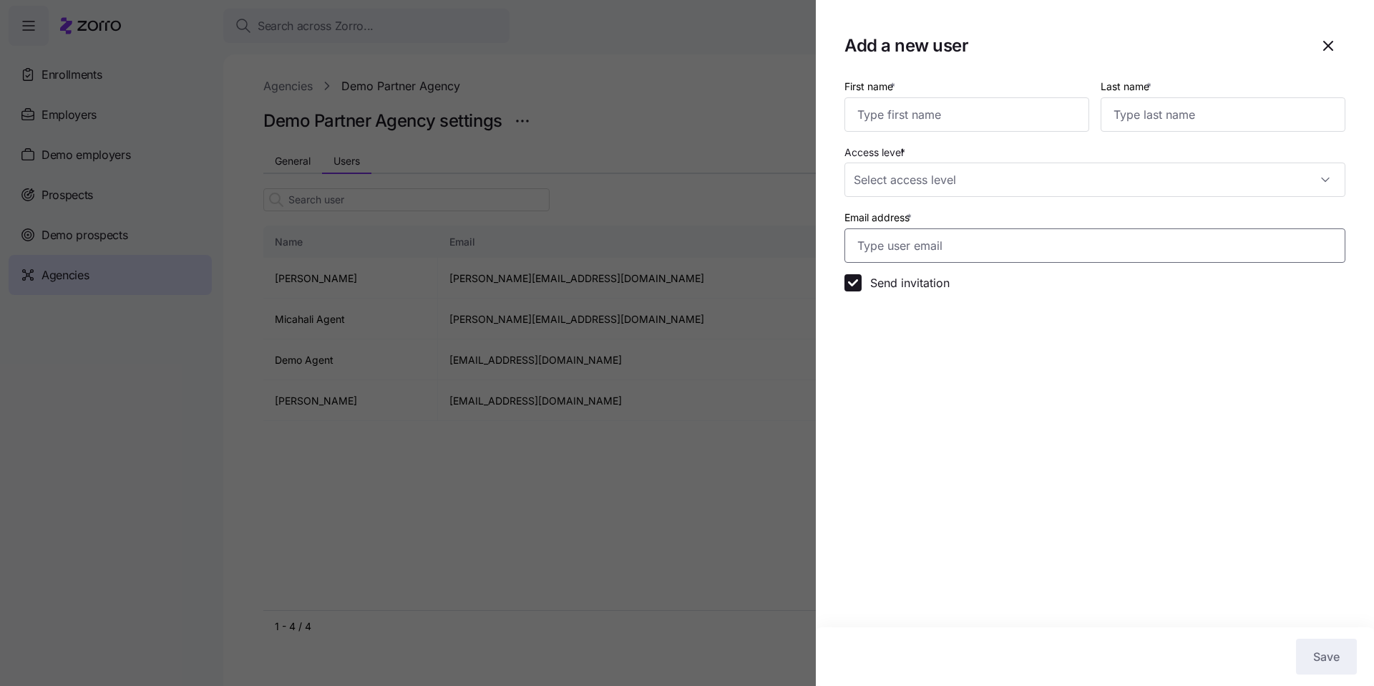
click at [985, 230] on input "Email address *" at bounding box center [1095, 245] width 501 height 34
click at [698, 471] on div at bounding box center [687, 343] width 1374 height 686
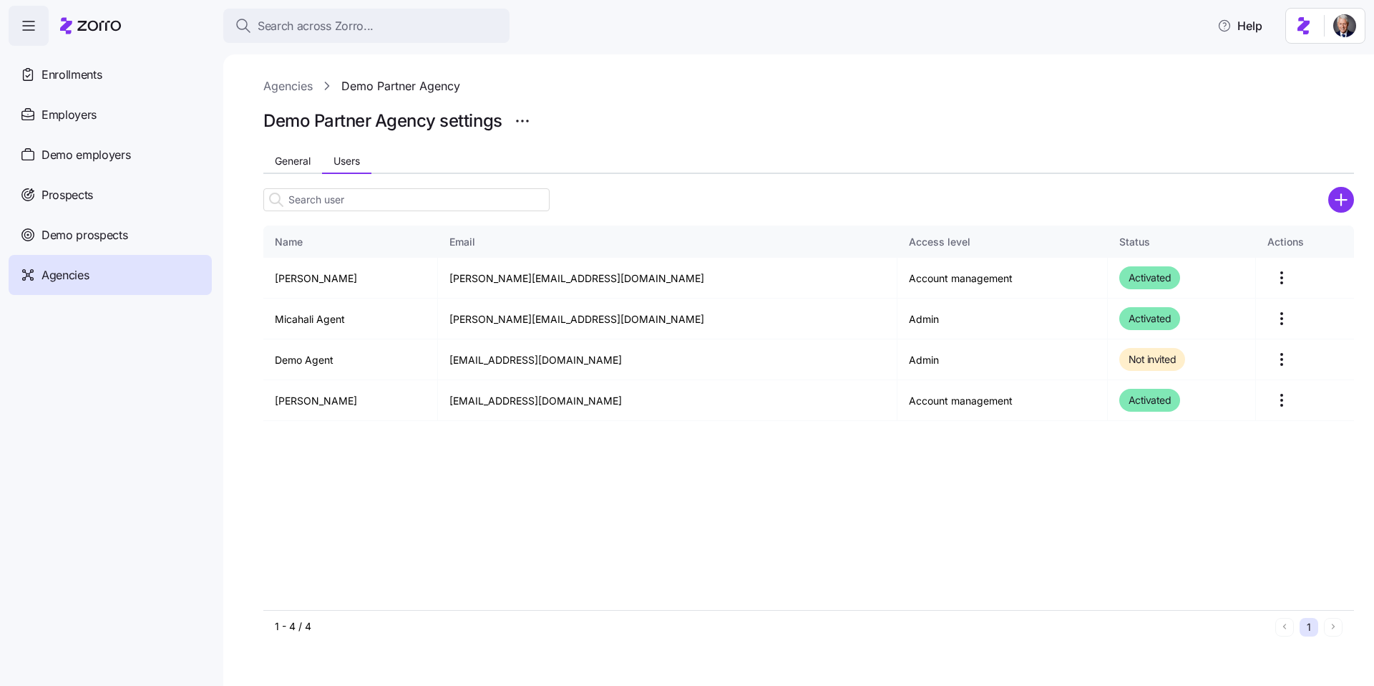
click at [1341, 203] on icon "add icon" at bounding box center [1341, 200] width 26 height 26
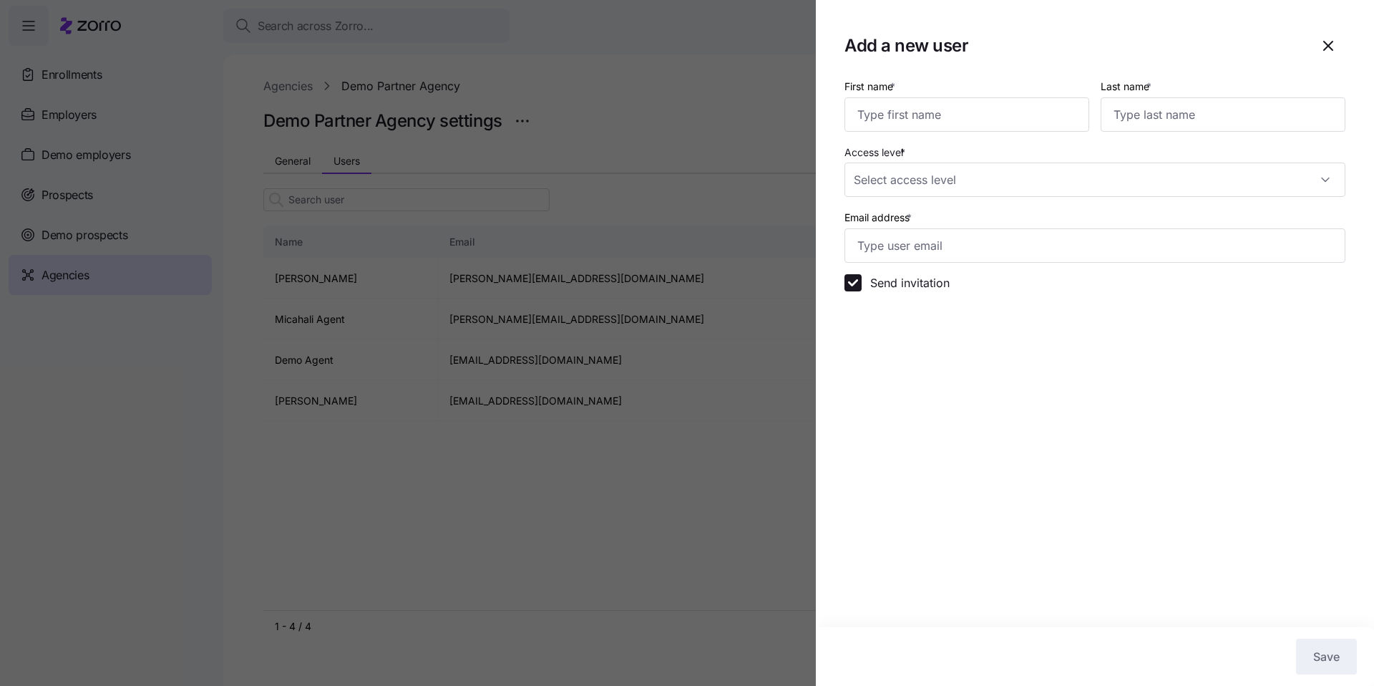
click at [648, 524] on div at bounding box center [687, 343] width 1374 height 686
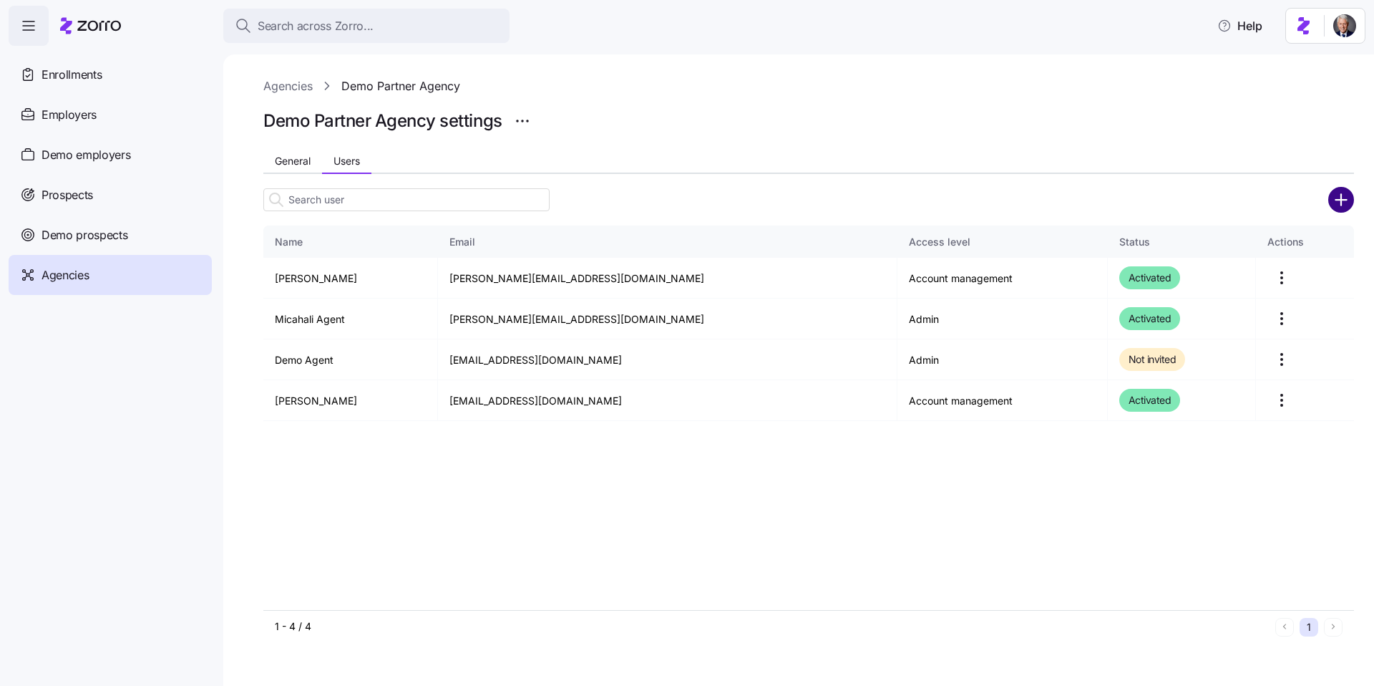
click at [1346, 194] on circle "add icon" at bounding box center [1342, 200] width 24 height 24
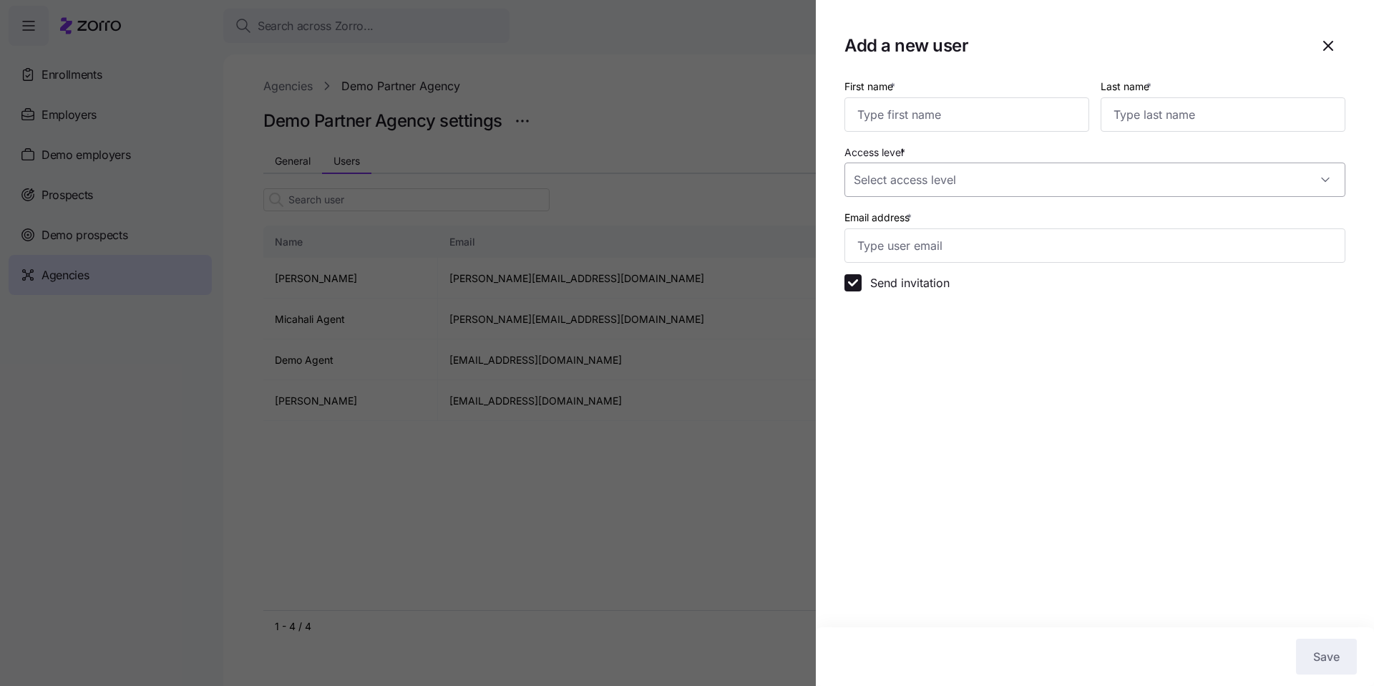
click at [1021, 189] on input "Access level *" at bounding box center [1095, 179] width 501 height 34
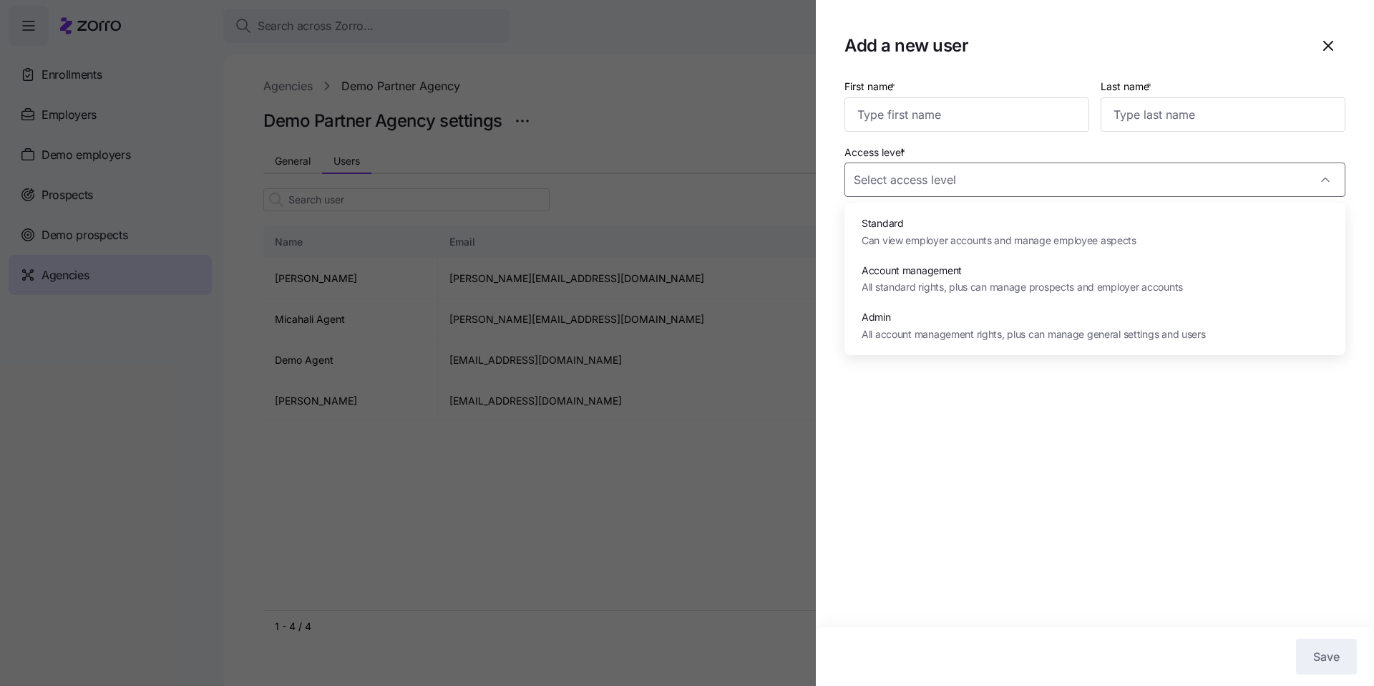
click at [617, 545] on div at bounding box center [687, 343] width 1374 height 686
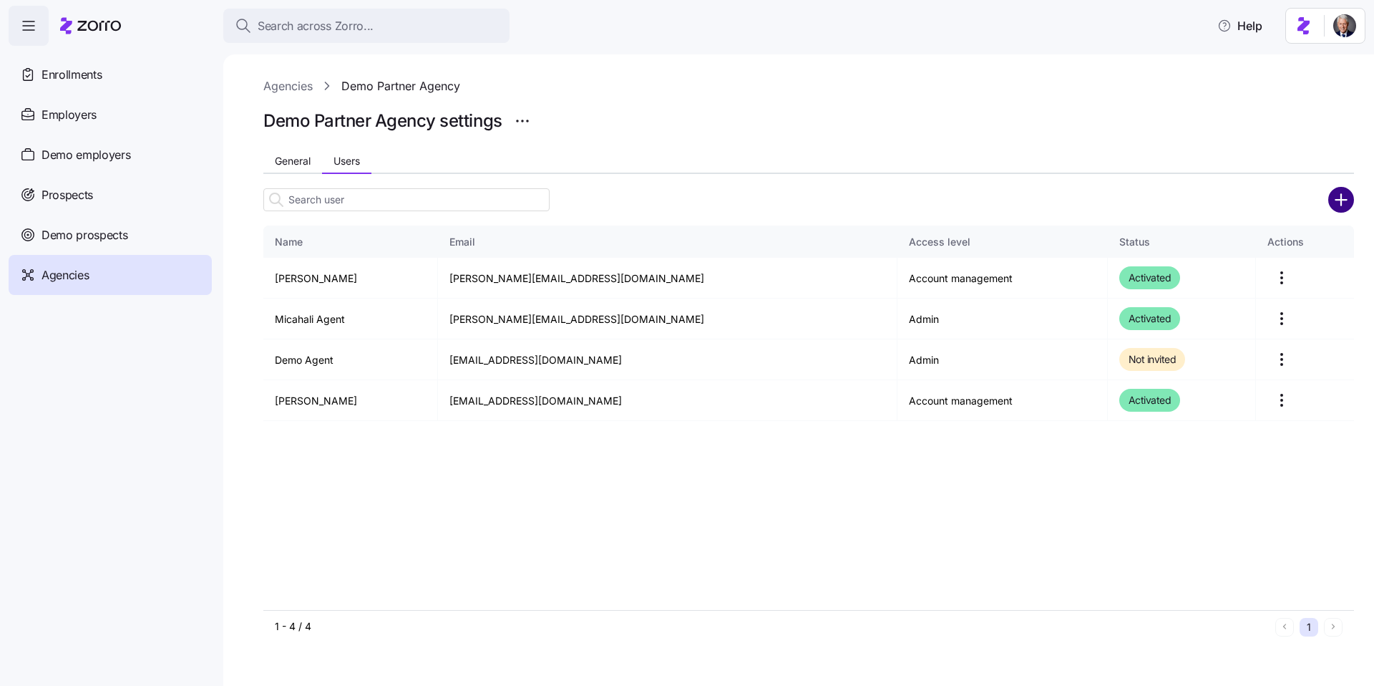
click at [1333, 203] on circle "add icon" at bounding box center [1342, 200] width 24 height 24
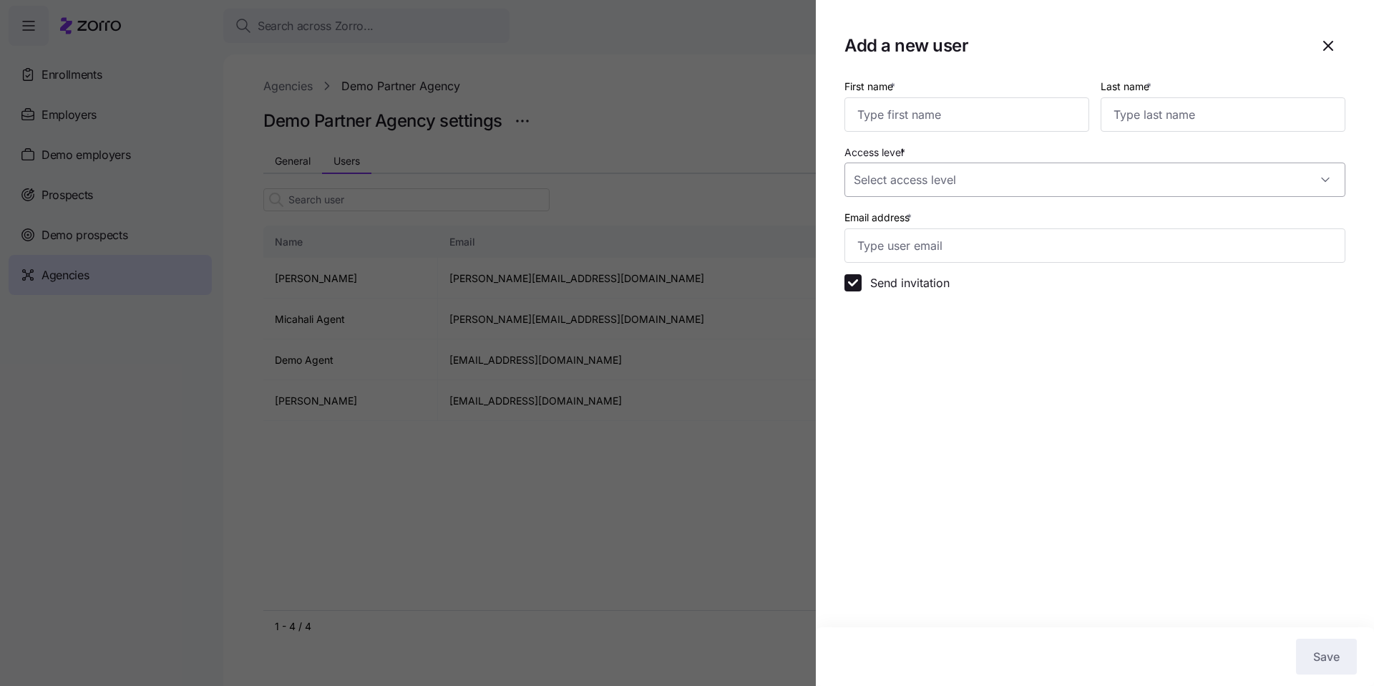
click at [1041, 182] on input "Access level *" at bounding box center [1095, 179] width 501 height 34
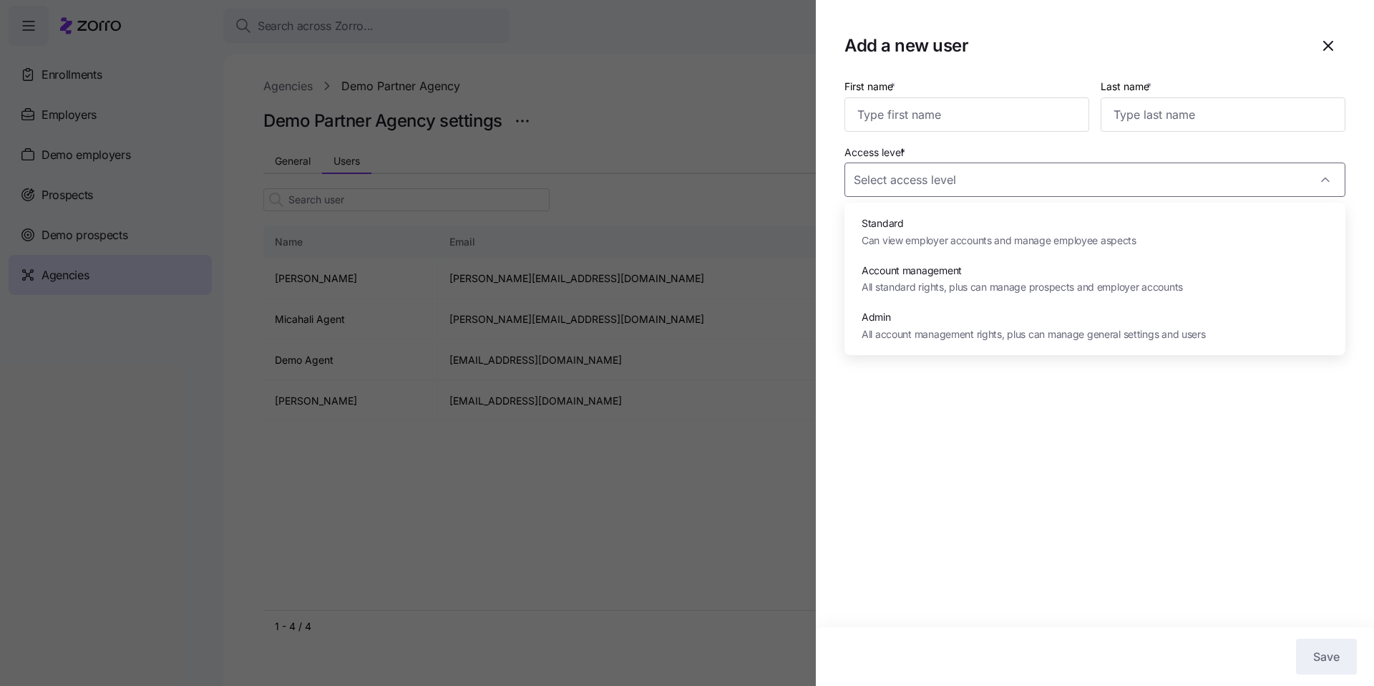
click at [991, 563] on section "Add a new user First name * Last name * Access level * Email address * Send inv…" at bounding box center [1095, 343] width 558 height 686
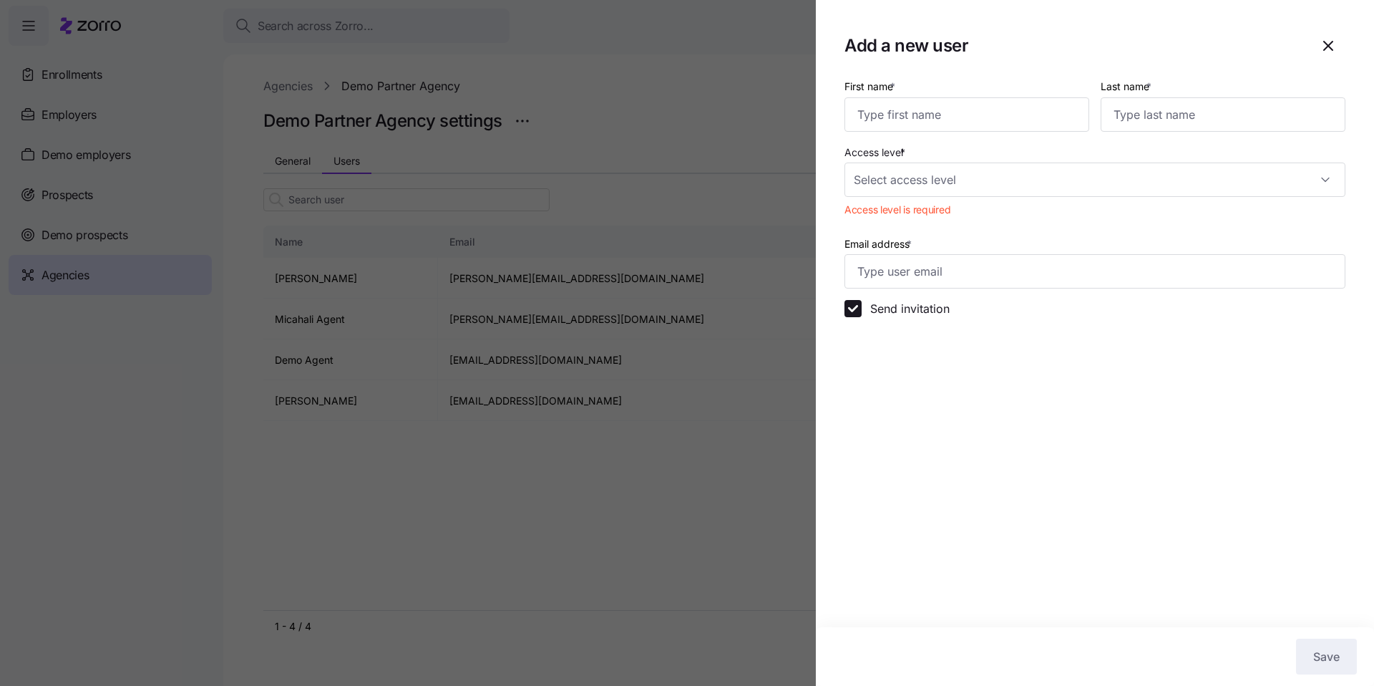
click at [767, 518] on div at bounding box center [687, 343] width 1374 height 686
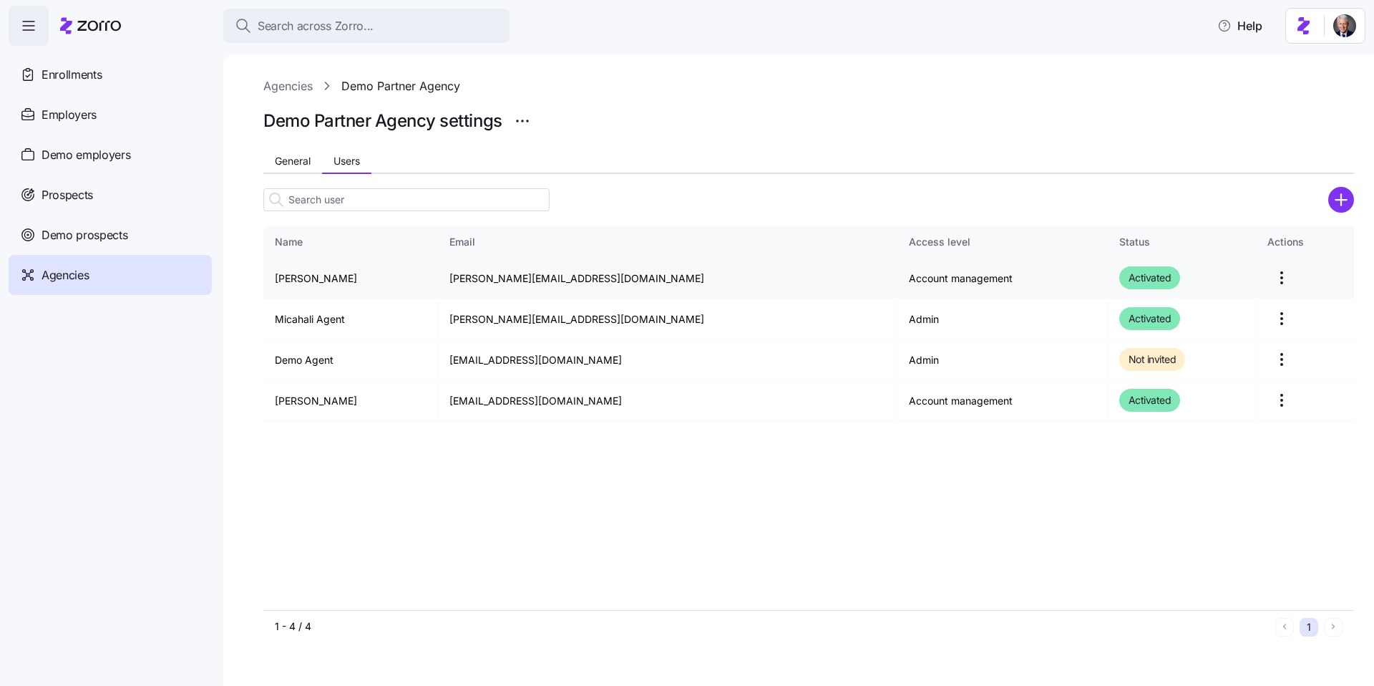
click at [1255, 278] on html "Search across Zorro... Help Enrollments Employers Demo employers Prospects Demo…" at bounding box center [687, 338] width 1374 height 677
click at [1255, 277] on html "Search across Zorro... Help Enrollments Employers Demo employers Prospects Demo…" at bounding box center [687, 338] width 1374 height 677
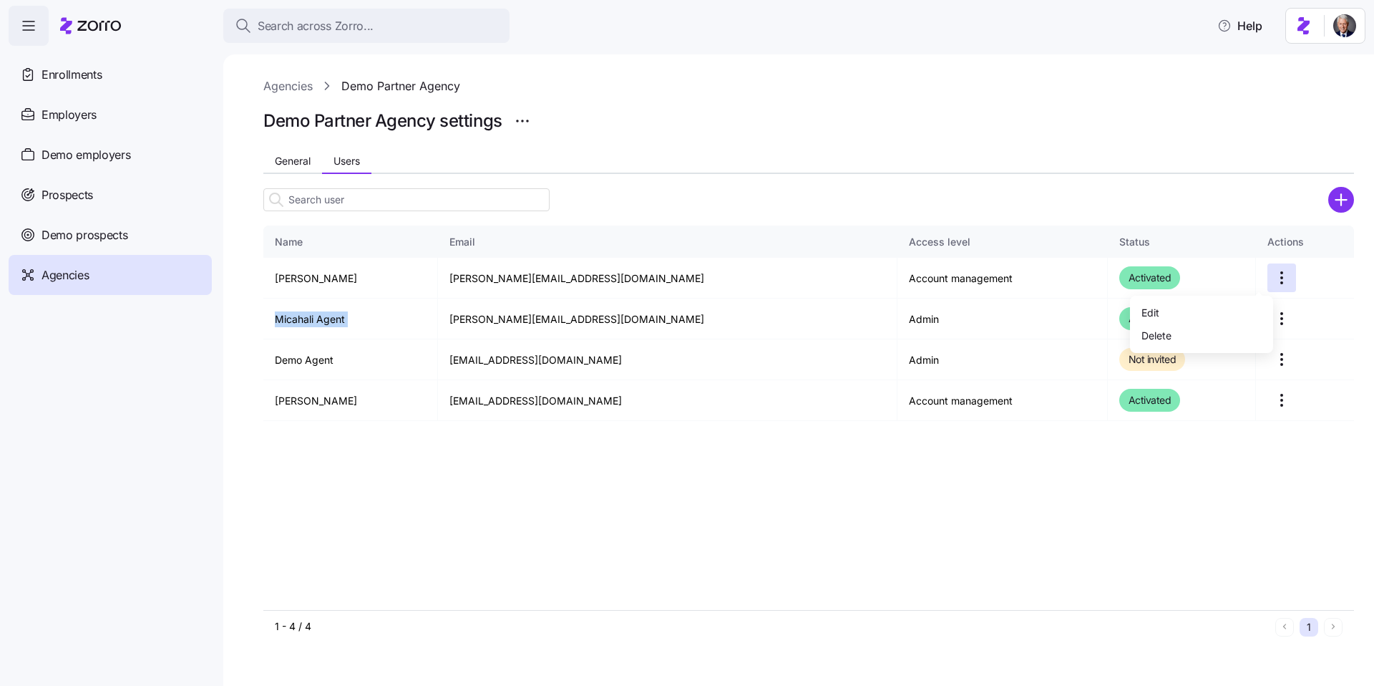
click at [1255, 277] on html "Search across Zorro... Help Enrollments Employers Demo employers Prospects Demo…" at bounding box center [687, 338] width 1374 height 677
